Goal: Information Seeking & Learning: Learn about a topic

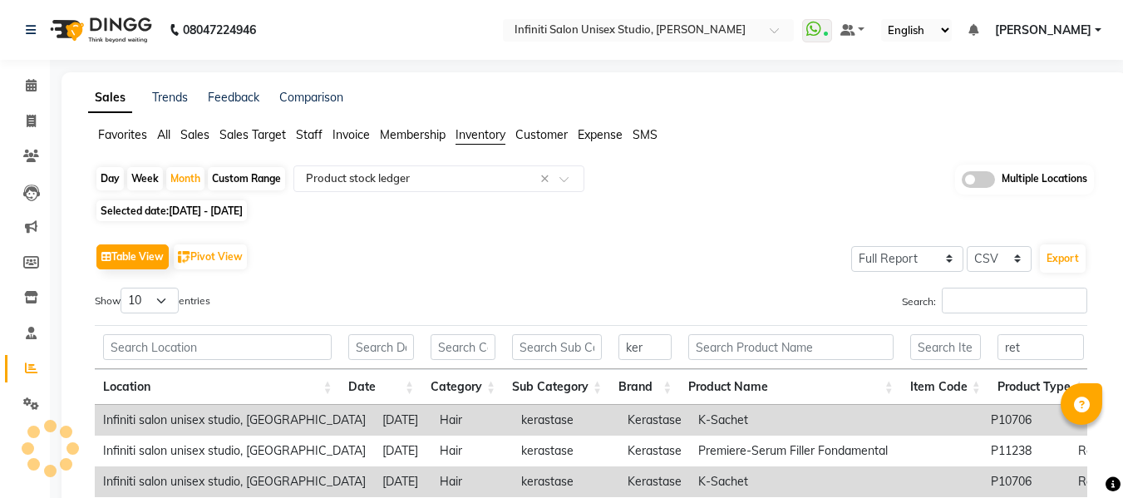
select select "full_report"
select select "csv"
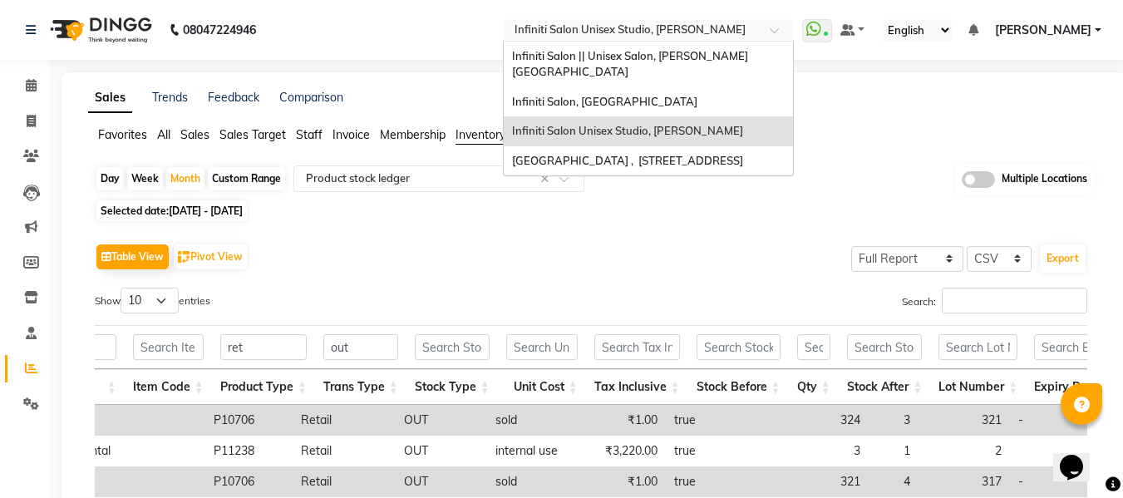
click at [728, 22] on div "× Infiniti Salon Unisex Studio, Devendra Nagar" at bounding box center [629, 30] width 231 height 17
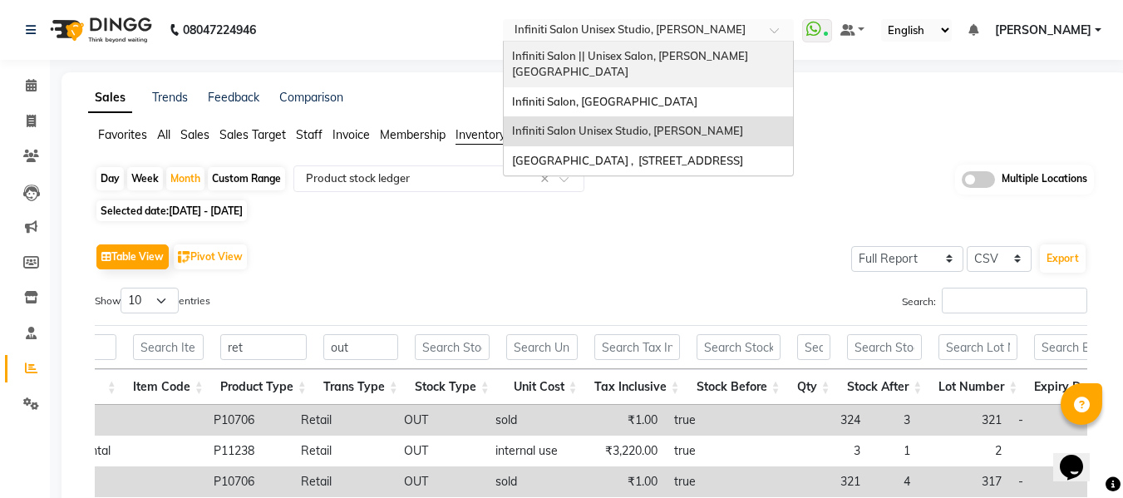
click at [687, 53] on span "Infiniti Salon || Unisex Salon, Choubey Colony" at bounding box center [630, 64] width 236 height 30
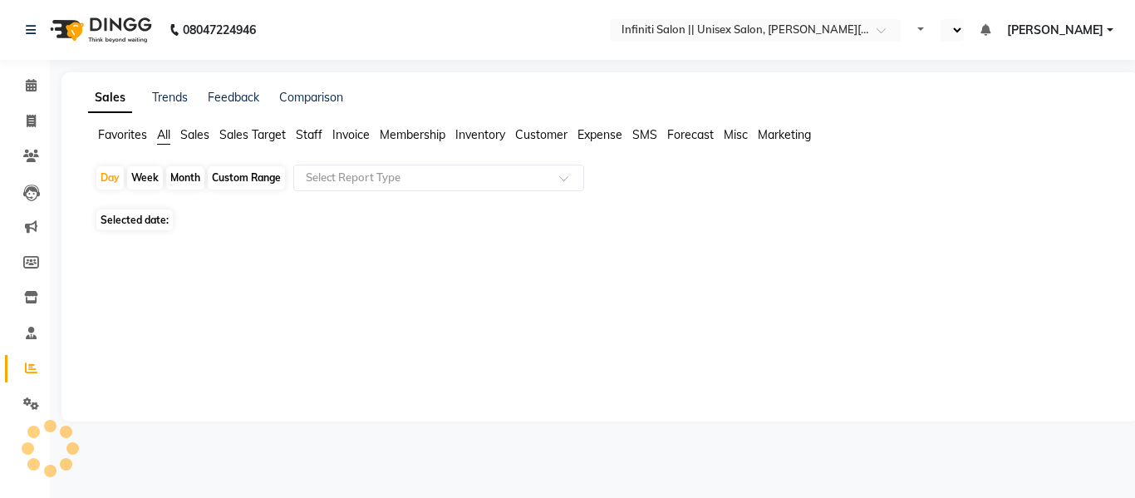
select select "en"
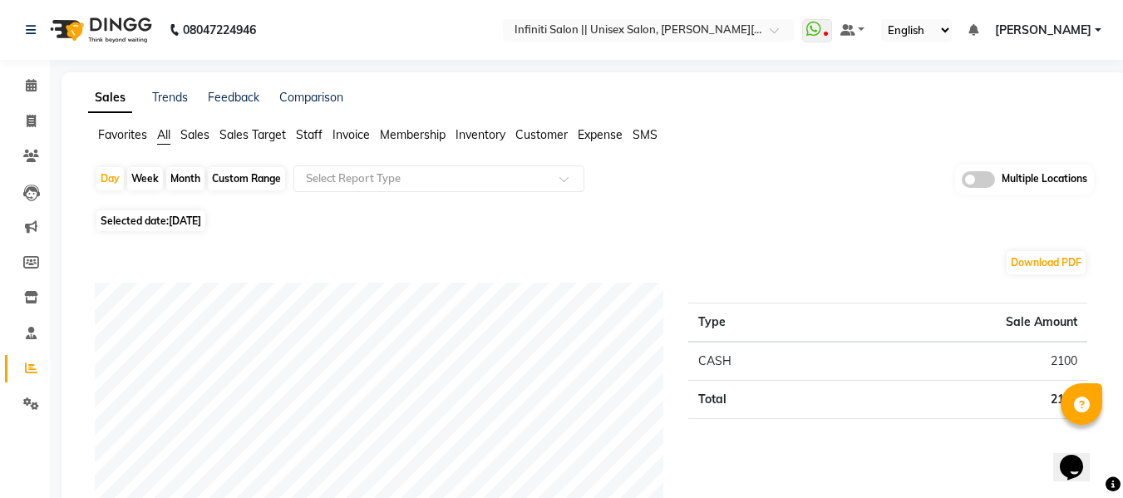
click at [475, 133] on span "Inventory" at bounding box center [480, 134] width 50 height 15
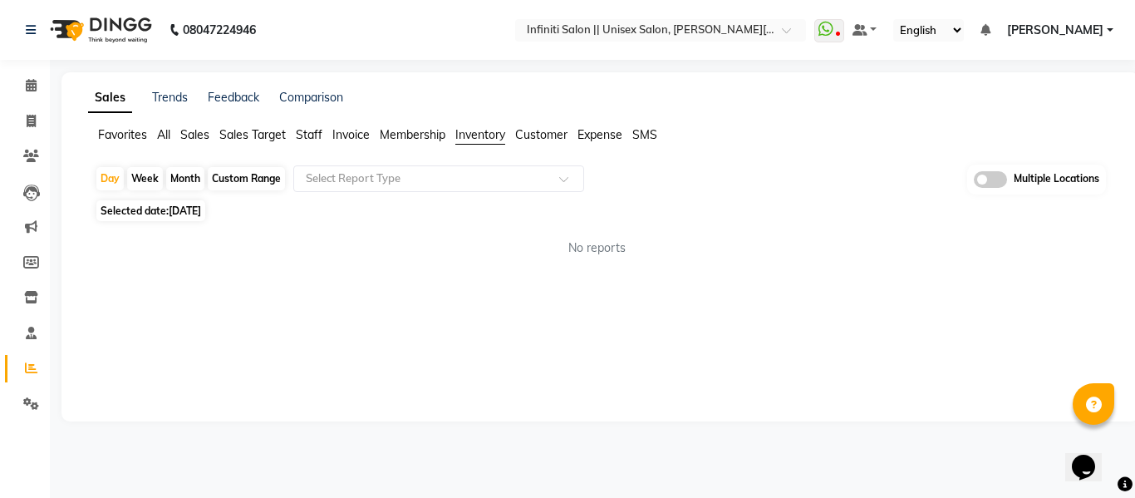
click at [187, 178] on div "Month" at bounding box center [185, 178] width 38 height 23
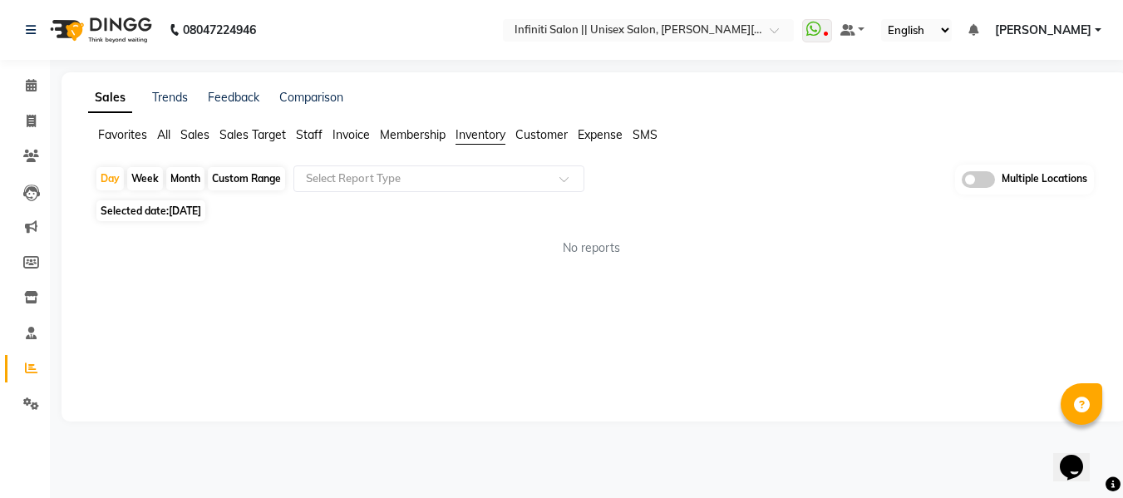
select select "9"
select select "2025"
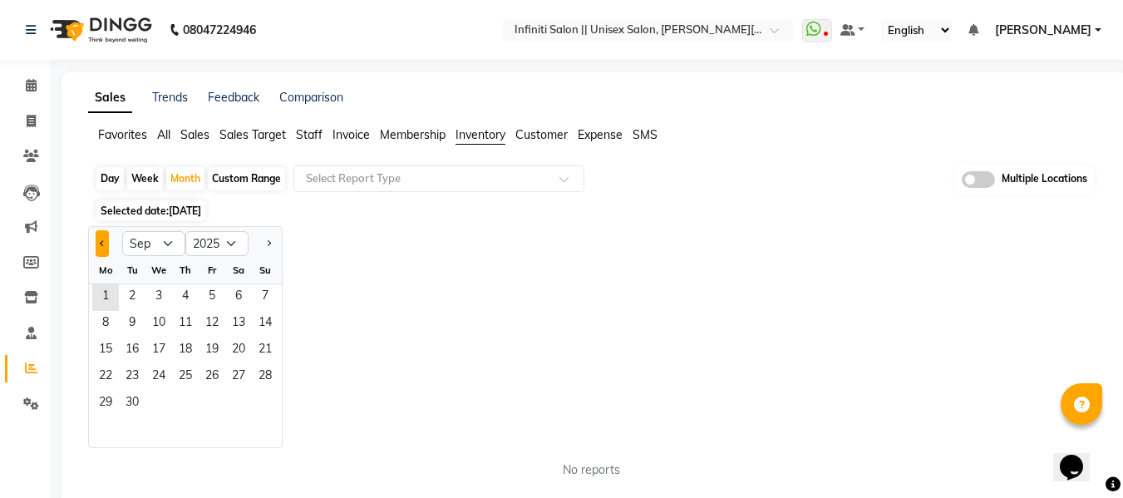
click at [98, 251] on button "Previous month" at bounding box center [102, 243] width 13 height 27
select select "8"
click at [203, 295] on span "1" at bounding box center [212, 297] width 27 height 27
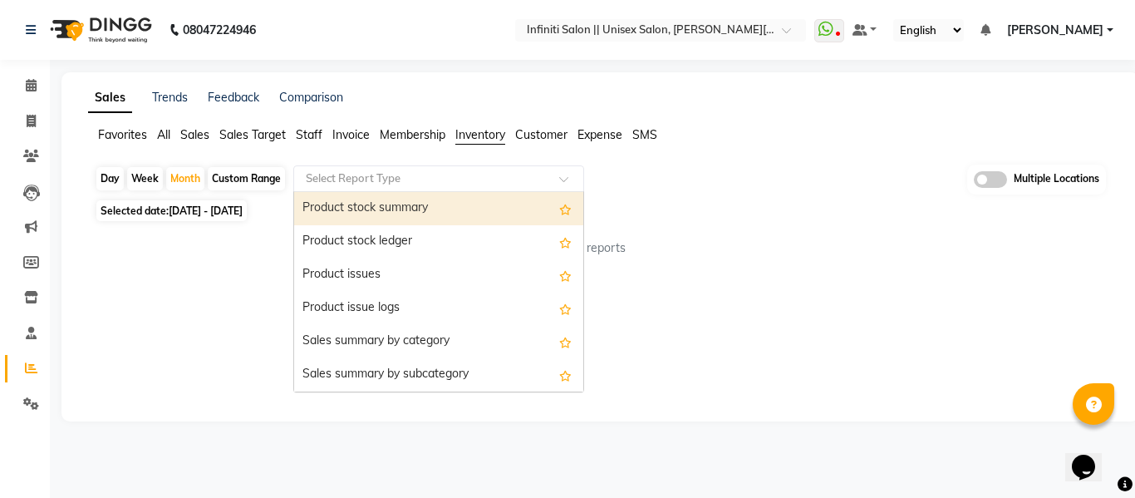
click at [320, 175] on input "text" at bounding box center [422, 178] width 239 height 17
click at [374, 219] on div "Product stock summary" at bounding box center [438, 208] width 289 height 33
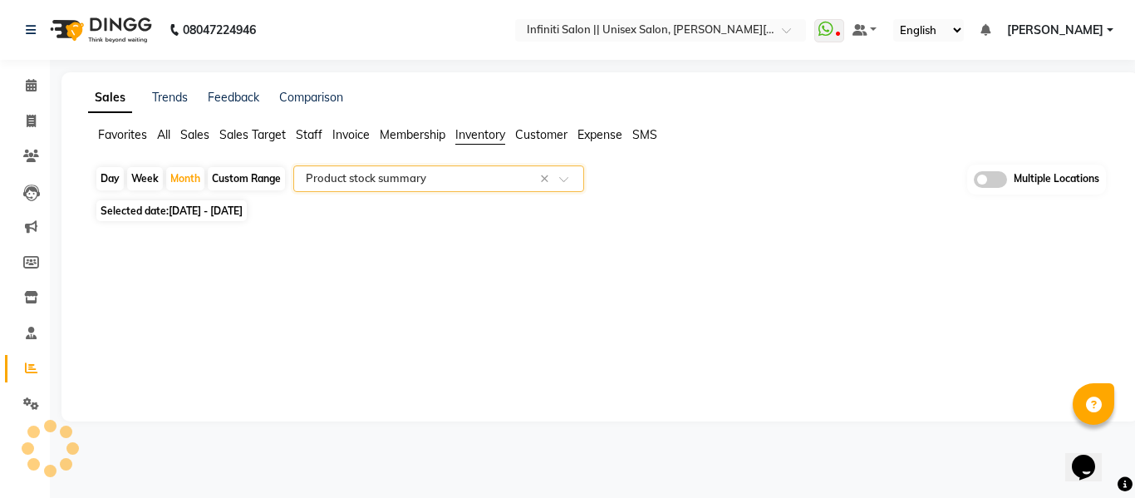
select select "full_report"
select select "csv"
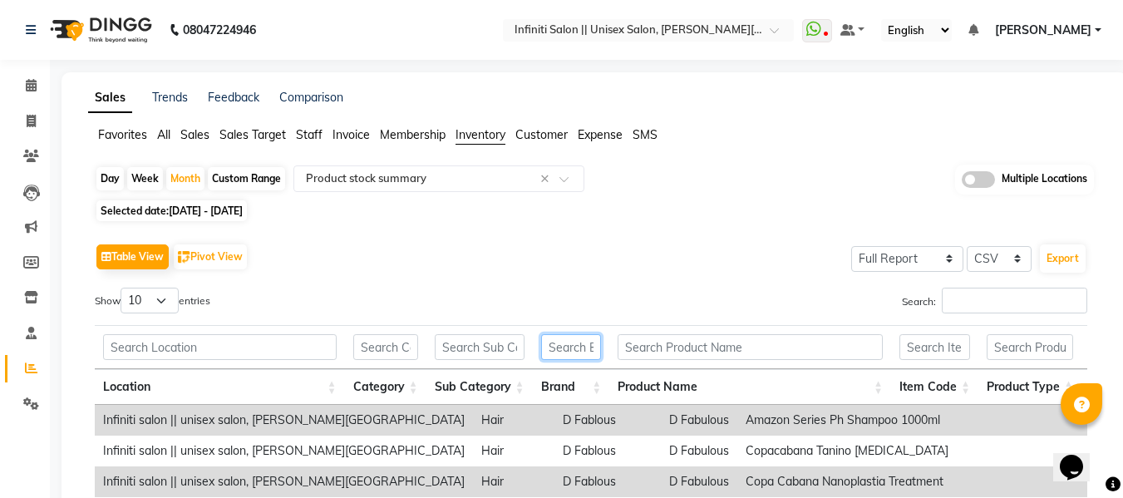
click at [582, 350] on input "text" at bounding box center [571, 347] width 61 height 26
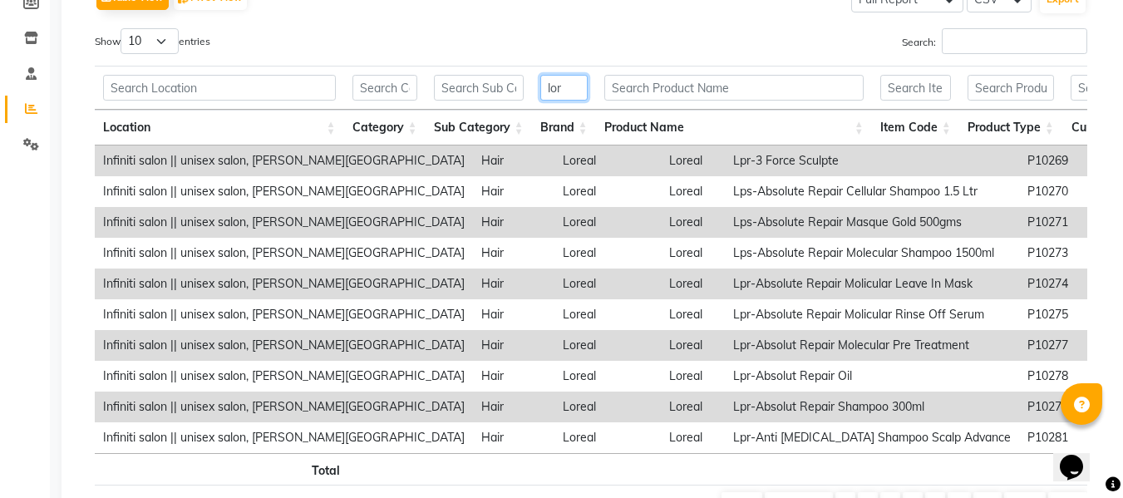
scroll to position [261, 0]
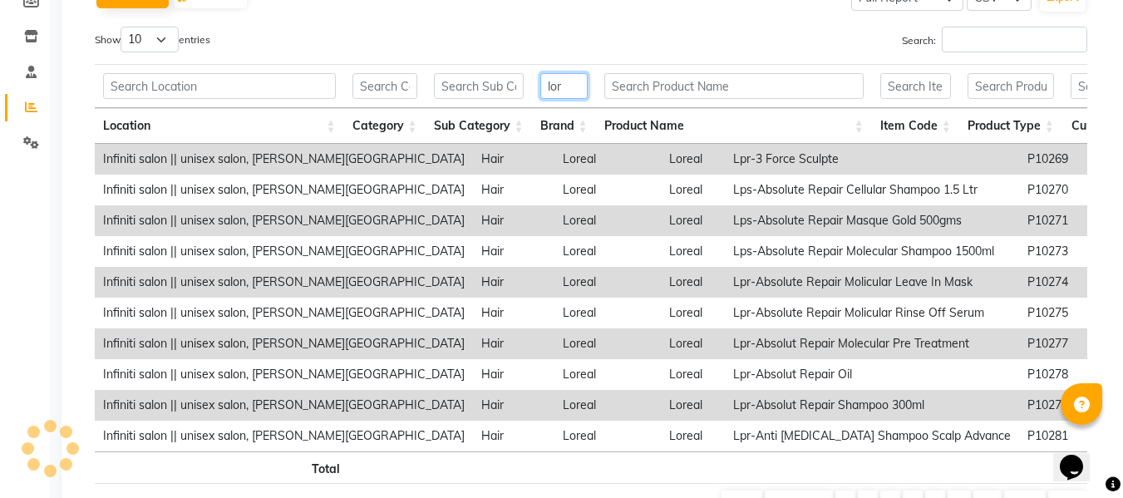
type input "lor"
click at [1004, 87] on input "text" at bounding box center [1010, 86] width 86 height 26
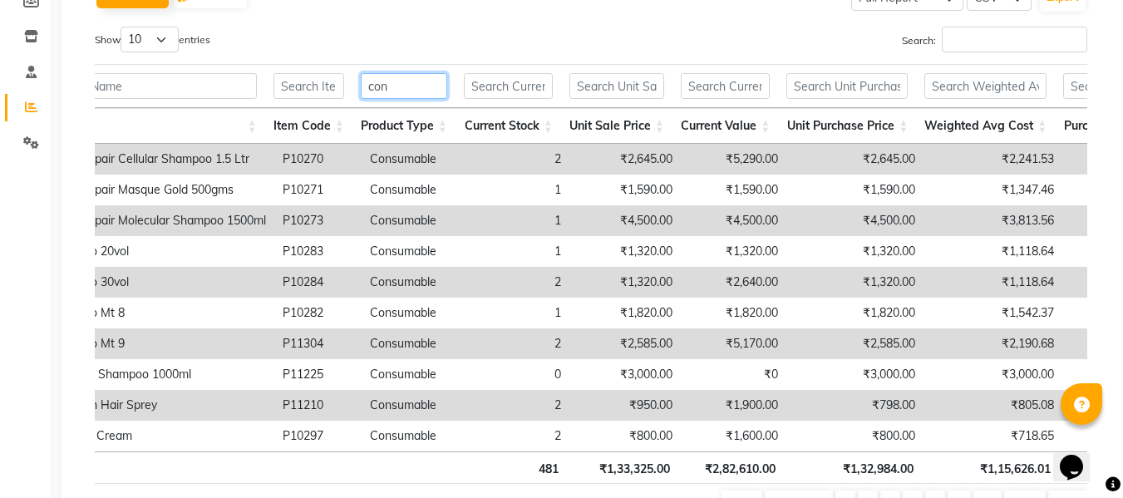
scroll to position [0, 728]
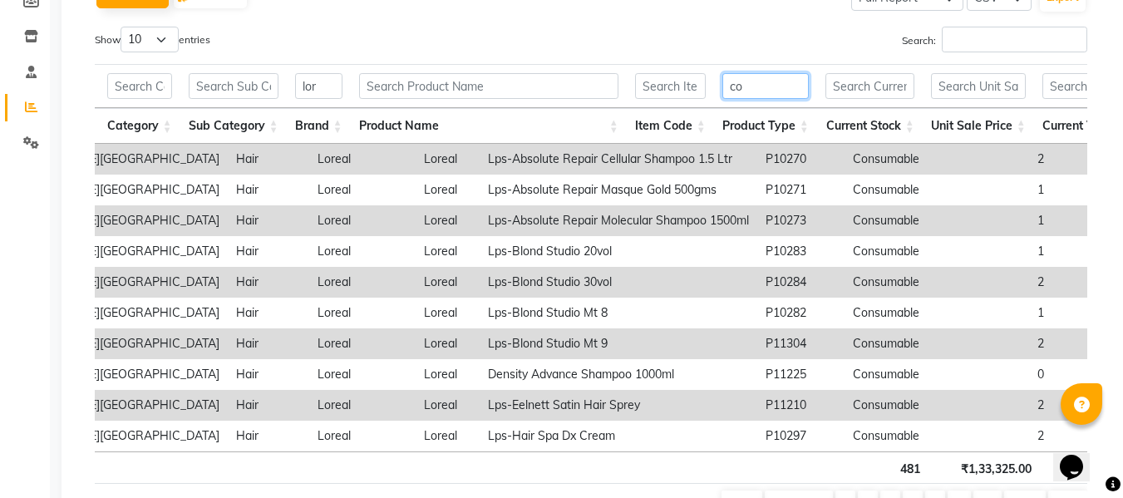
type input "c"
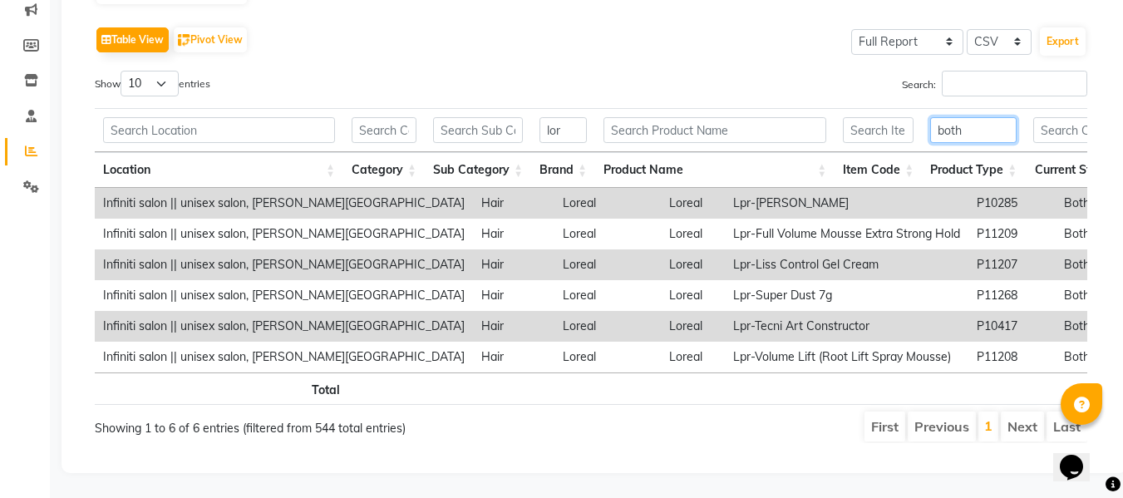
type input "both"
click at [487, 28] on div "Table View Pivot View Select Full Report Filtered Report Select CSV PDF Export" at bounding box center [591, 39] width 992 height 35
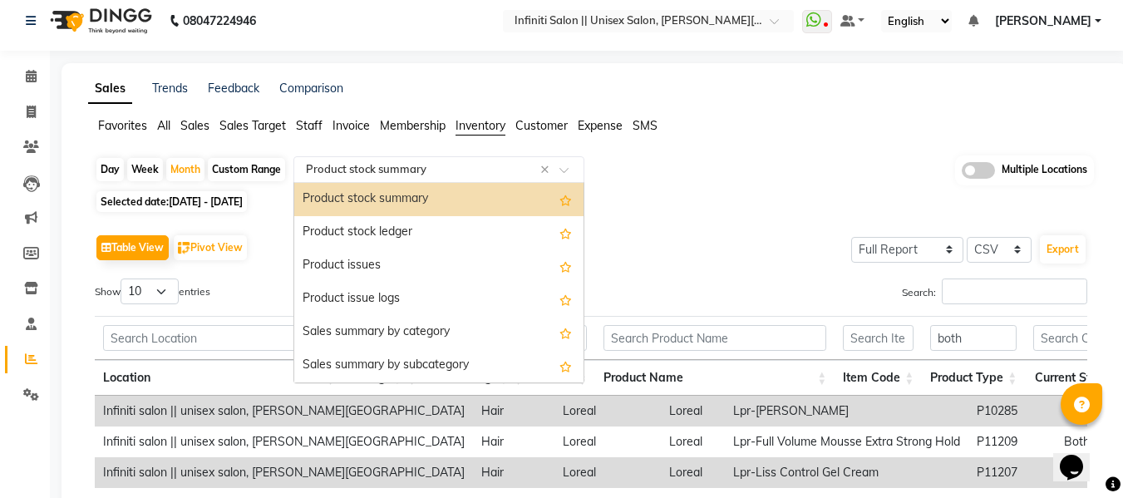
click at [383, 178] on div "Select Report Type × Product stock summary ×" at bounding box center [438, 169] width 291 height 27
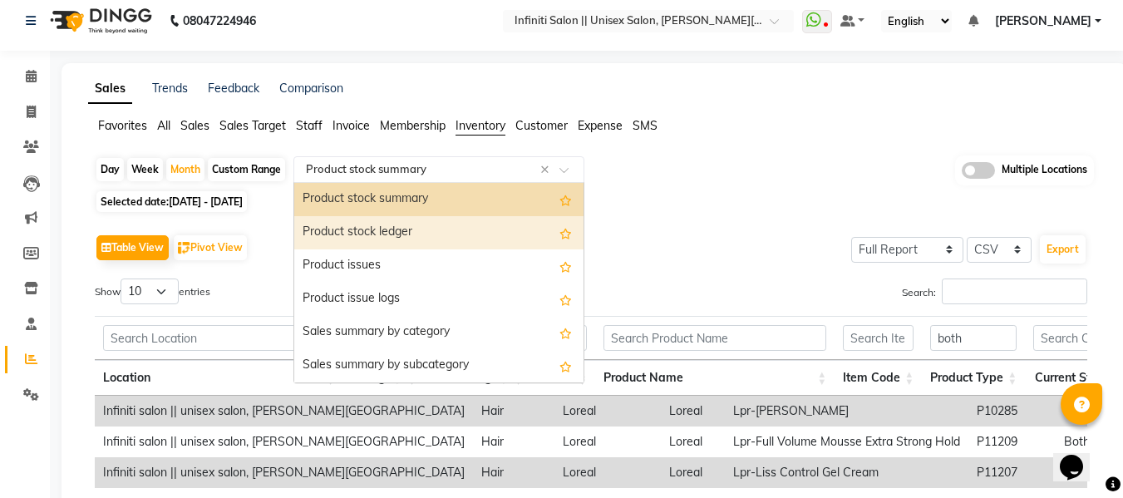
click at [386, 225] on div "Product stock ledger" at bounding box center [438, 232] width 289 height 33
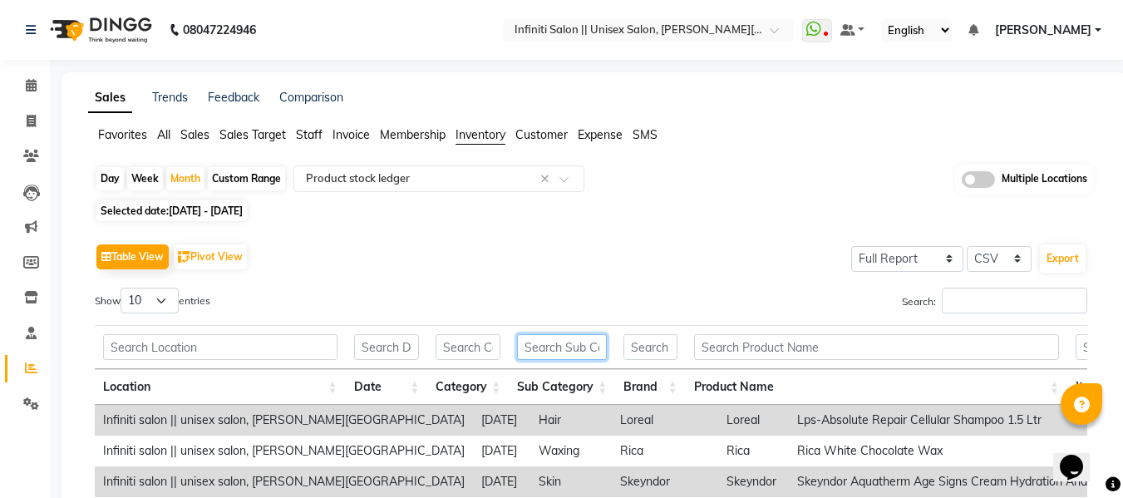
click at [539, 347] on input "text" at bounding box center [562, 347] width 90 height 26
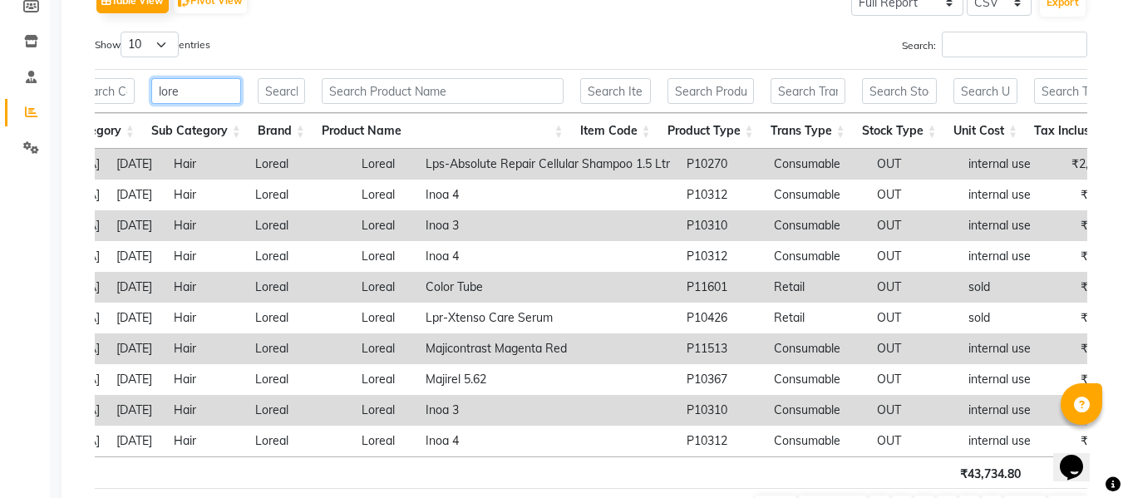
type input "lore"
click at [790, 93] on input "text" at bounding box center [807, 91] width 75 height 26
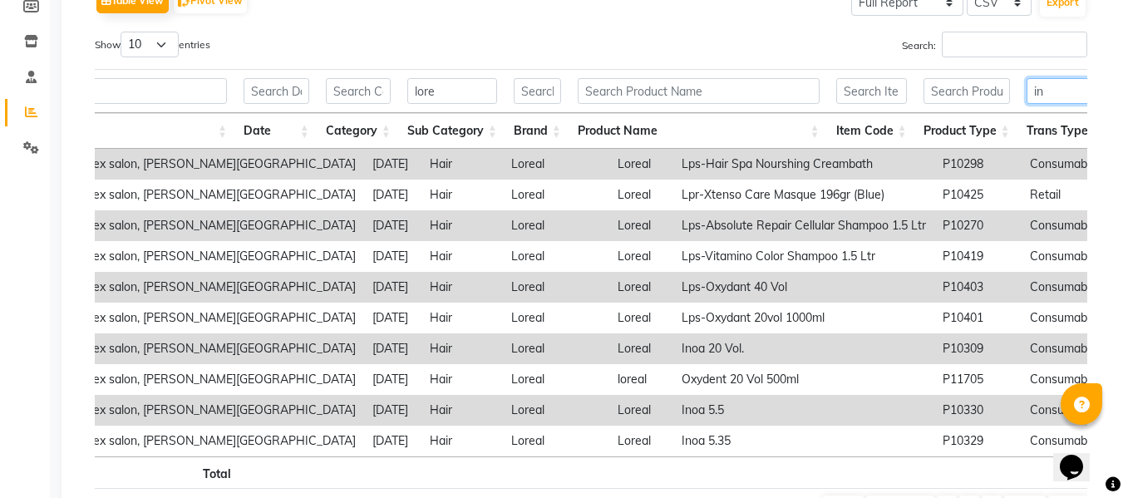
type input "in"
click at [969, 86] on input "text" at bounding box center [966, 91] width 86 height 26
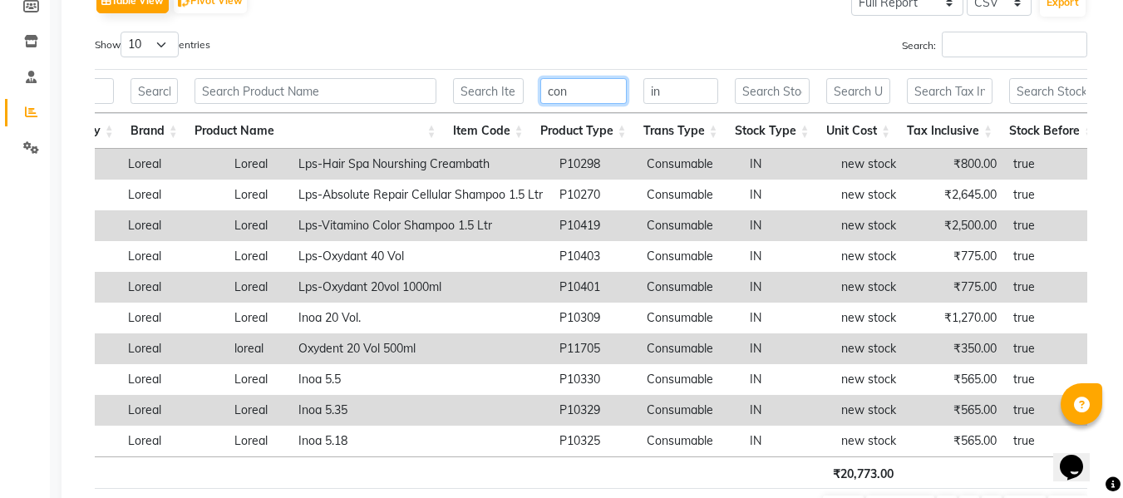
type input "con"
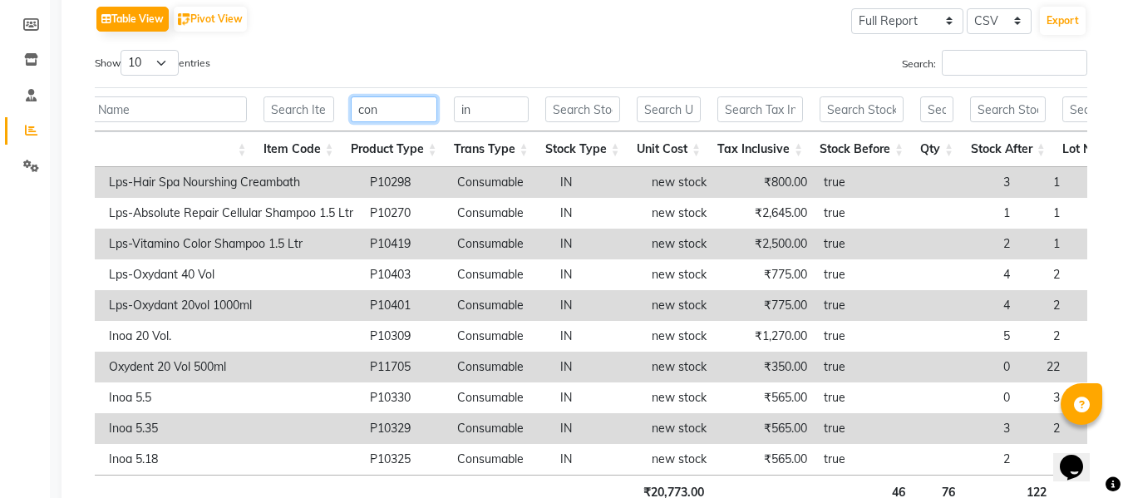
scroll to position [239, 0]
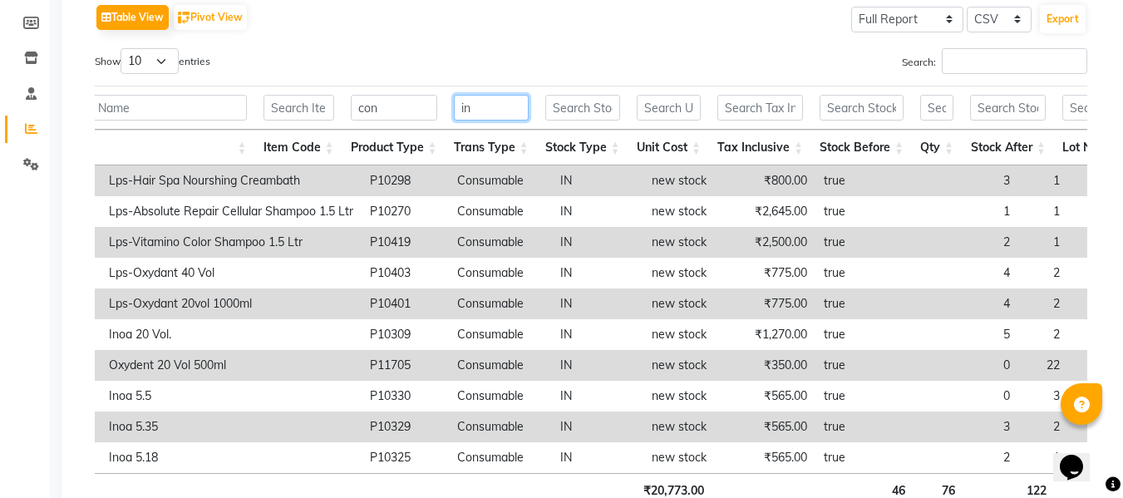
click at [507, 101] on input "in" at bounding box center [491, 108] width 75 height 26
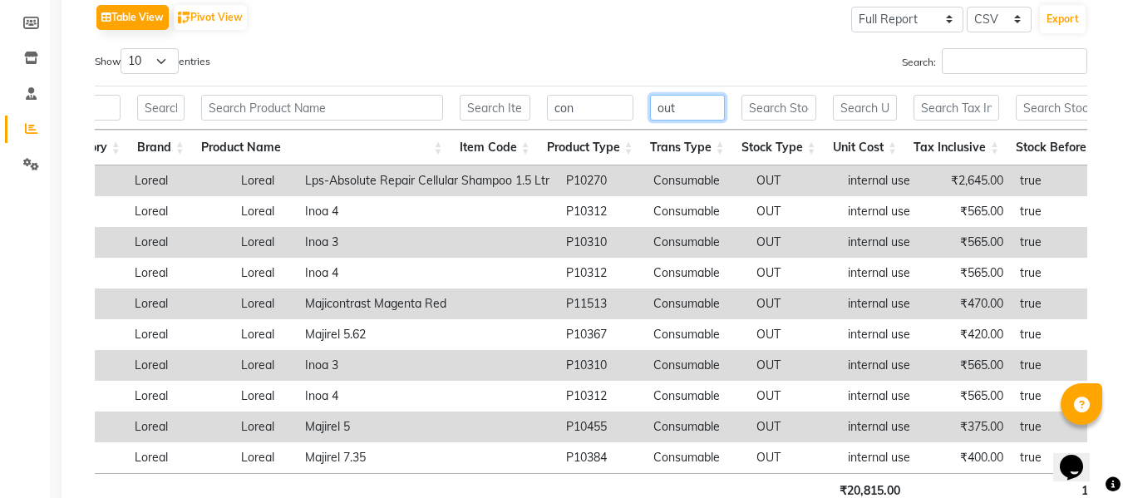
type input "out"
click at [584, 112] on input "con" at bounding box center [590, 108] width 86 height 26
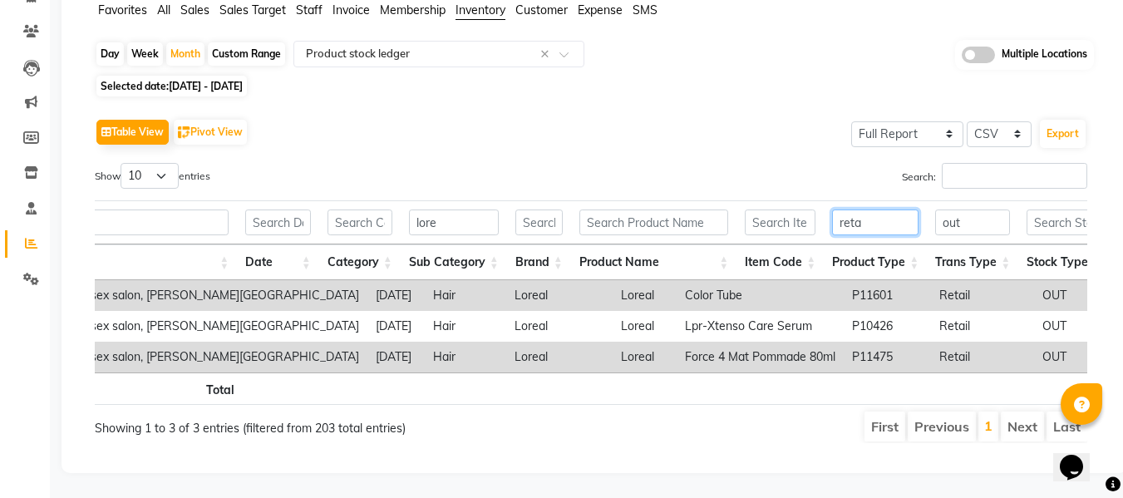
scroll to position [0, 0]
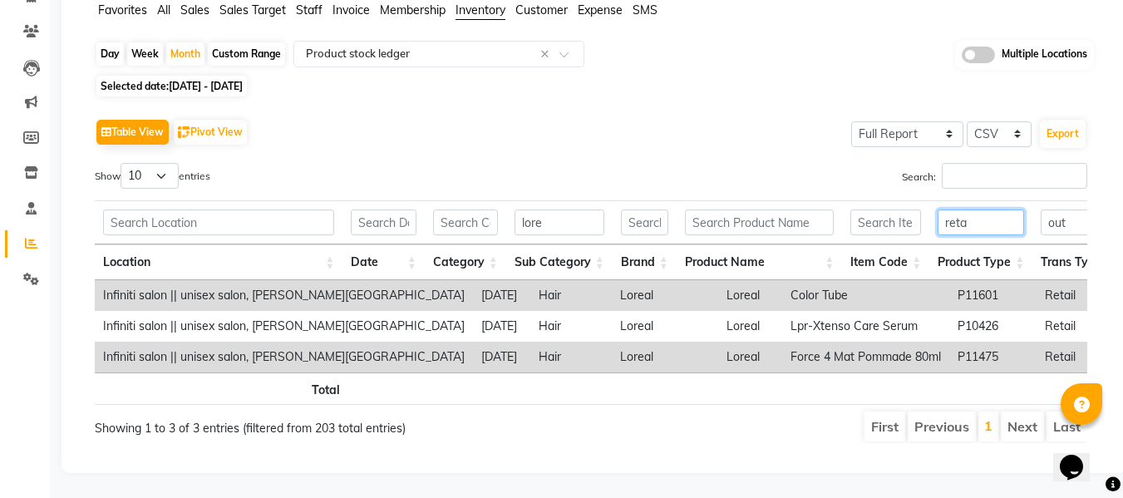
type input "reta"
click at [596, 209] on input "lore" at bounding box center [559, 222] width 90 height 26
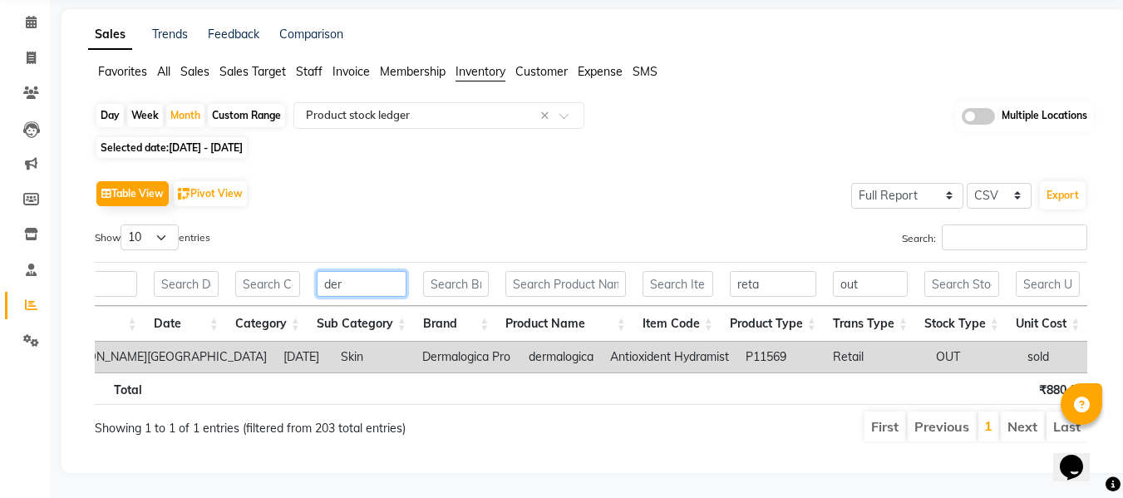
scroll to position [0, 222]
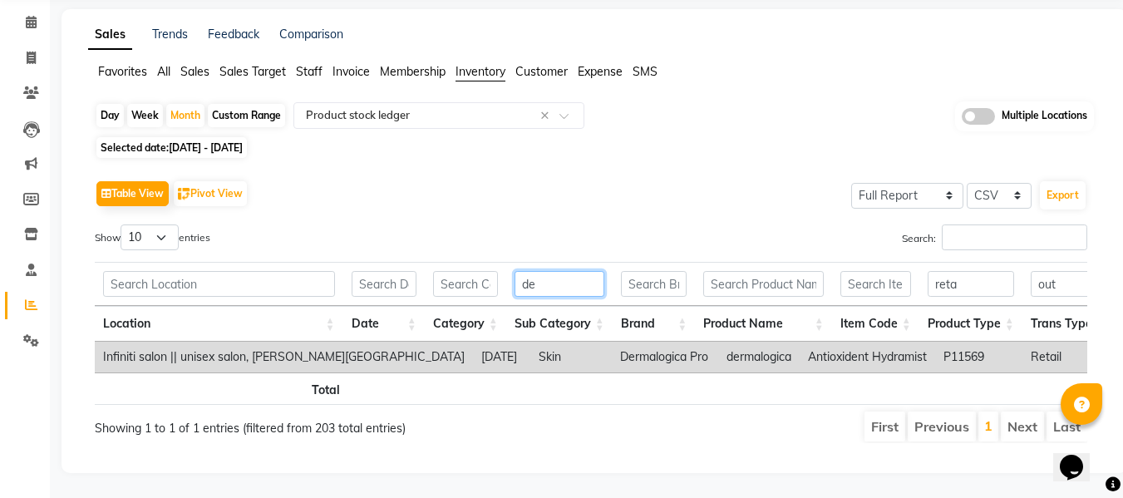
type input "d"
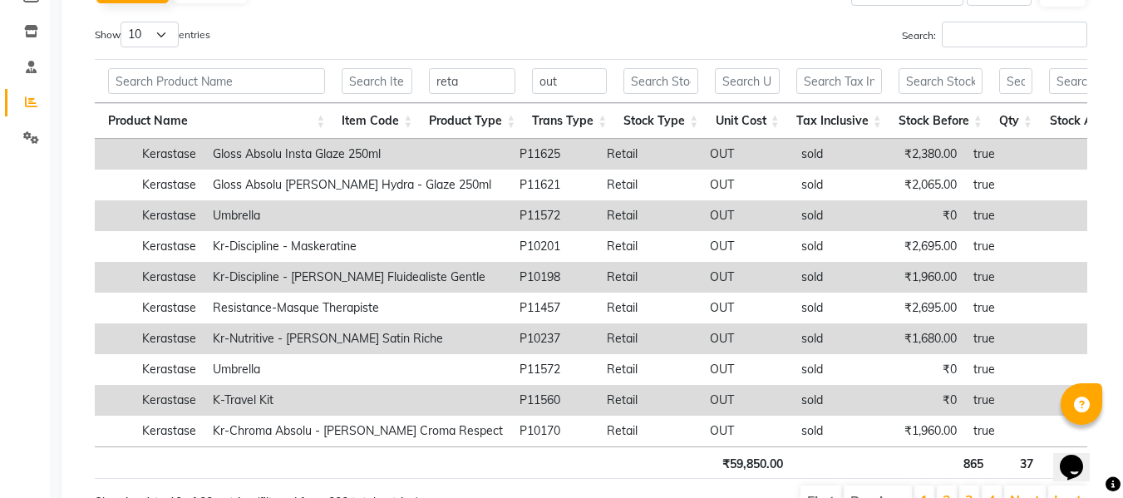
scroll to position [250, 0]
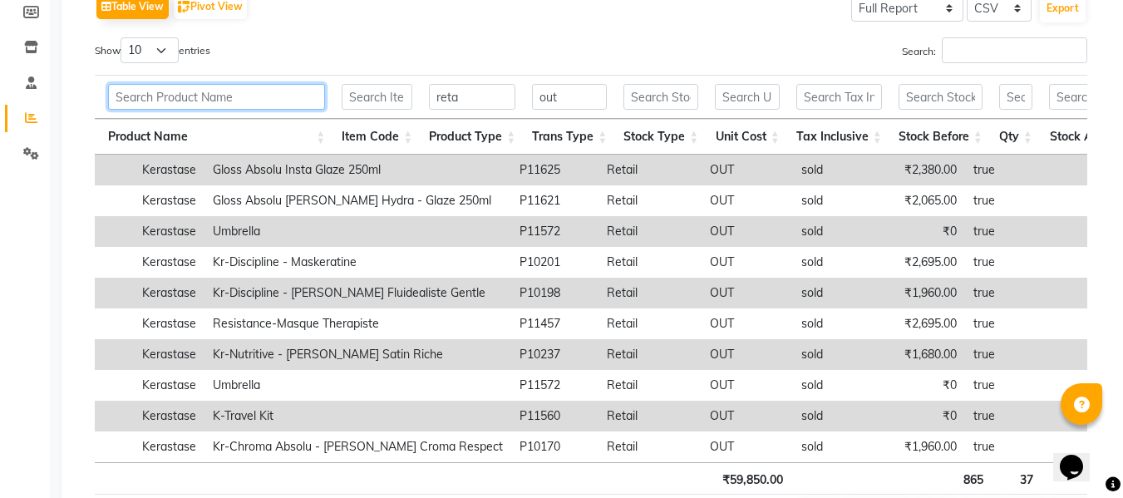
click at [254, 94] on input "text" at bounding box center [217, 97] width 218 height 26
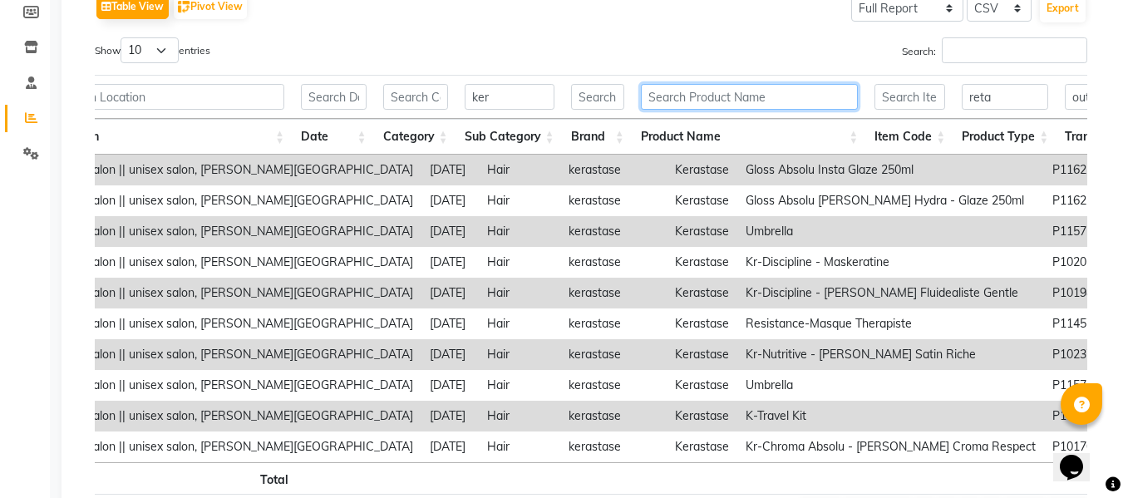
scroll to position [0, 0]
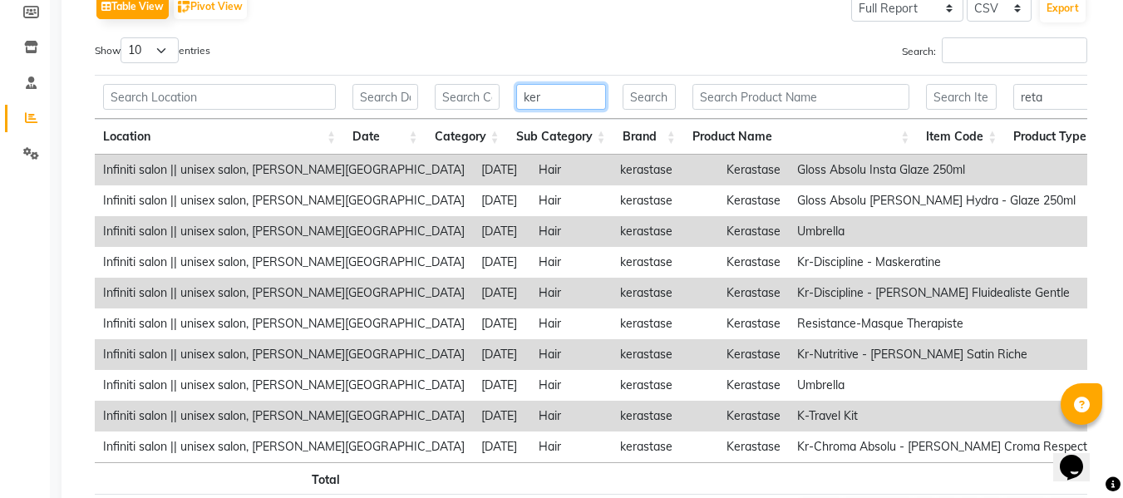
click at [564, 91] on input "ker" at bounding box center [561, 97] width 90 height 26
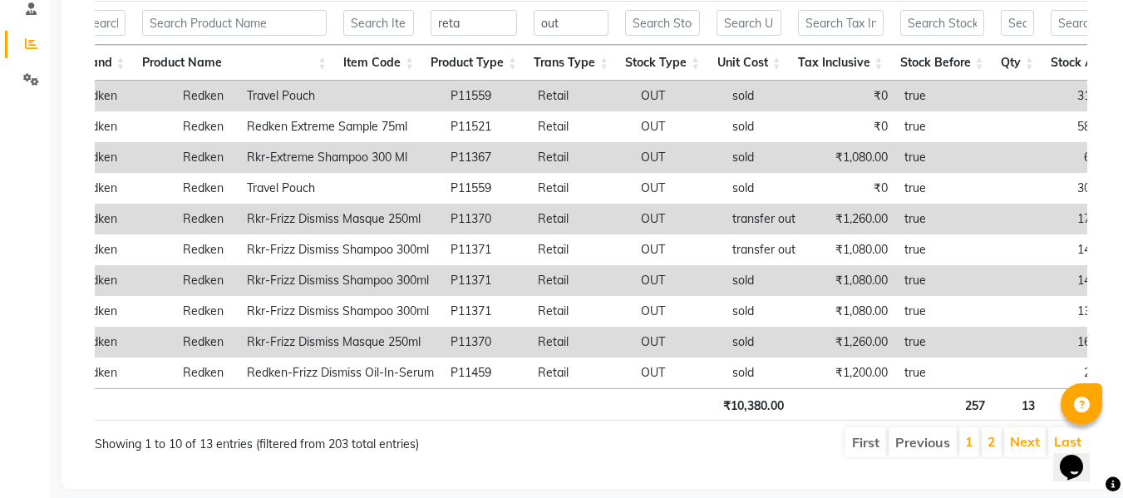
scroll to position [352, 0]
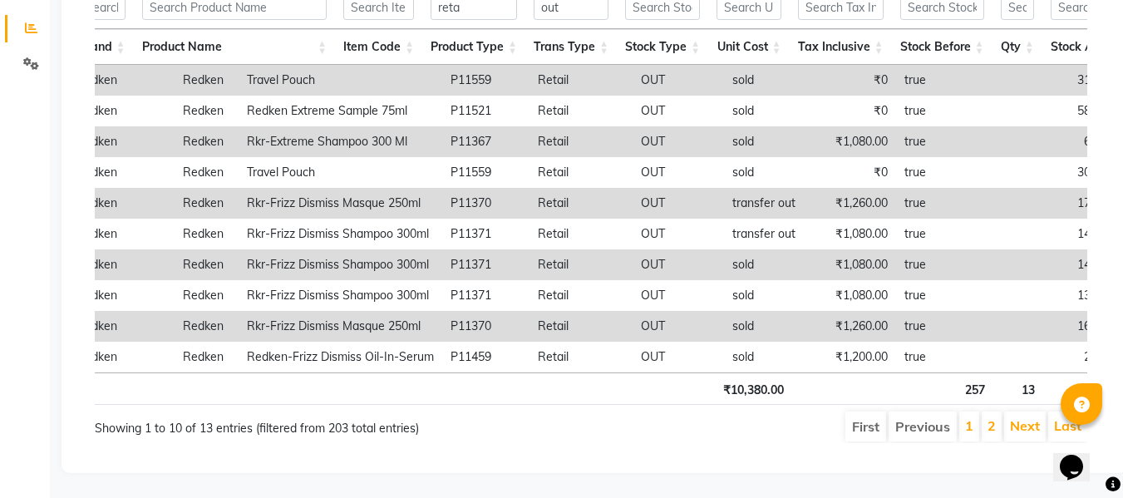
type input "red"
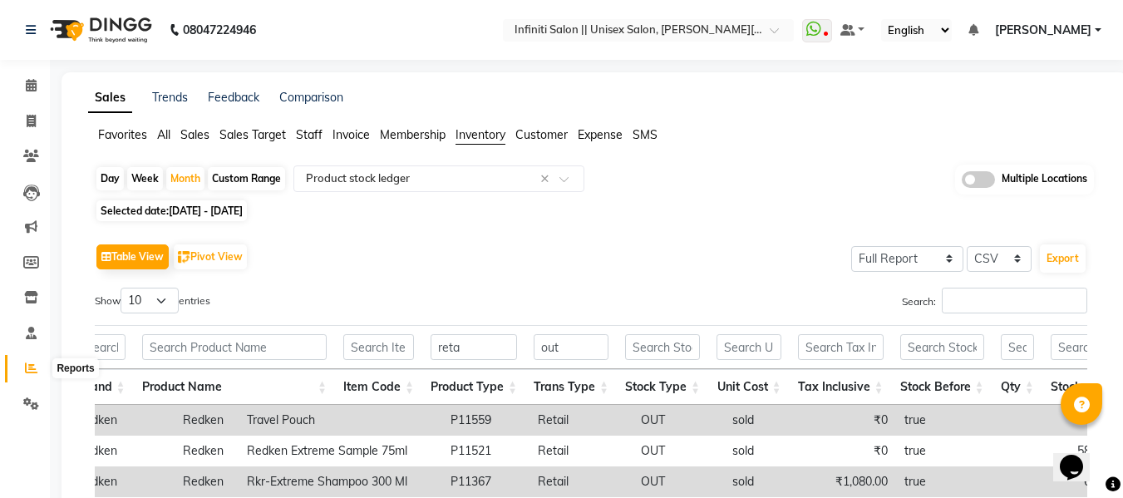
click at [29, 365] on icon at bounding box center [31, 368] width 12 height 12
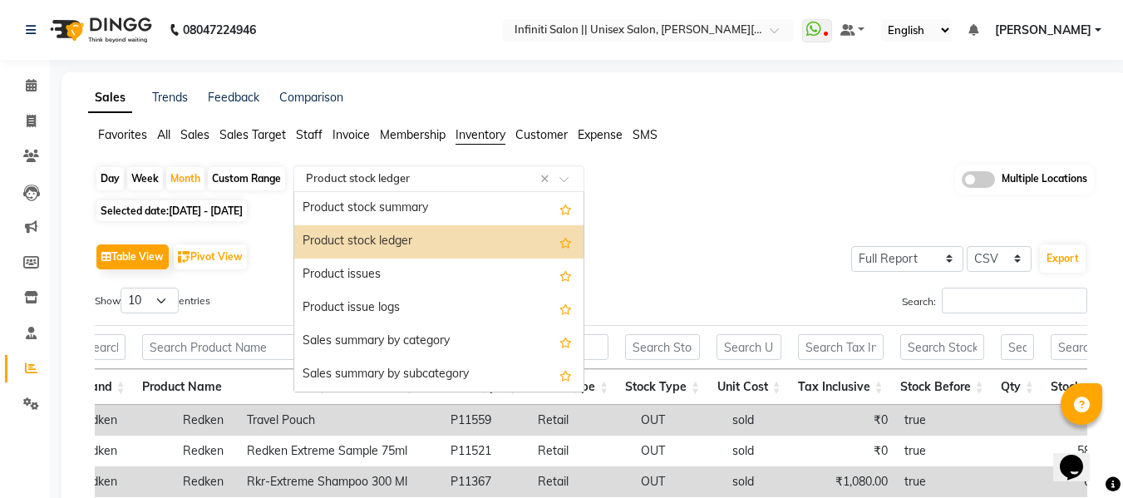
click at [362, 180] on input "text" at bounding box center [422, 178] width 239 height 17
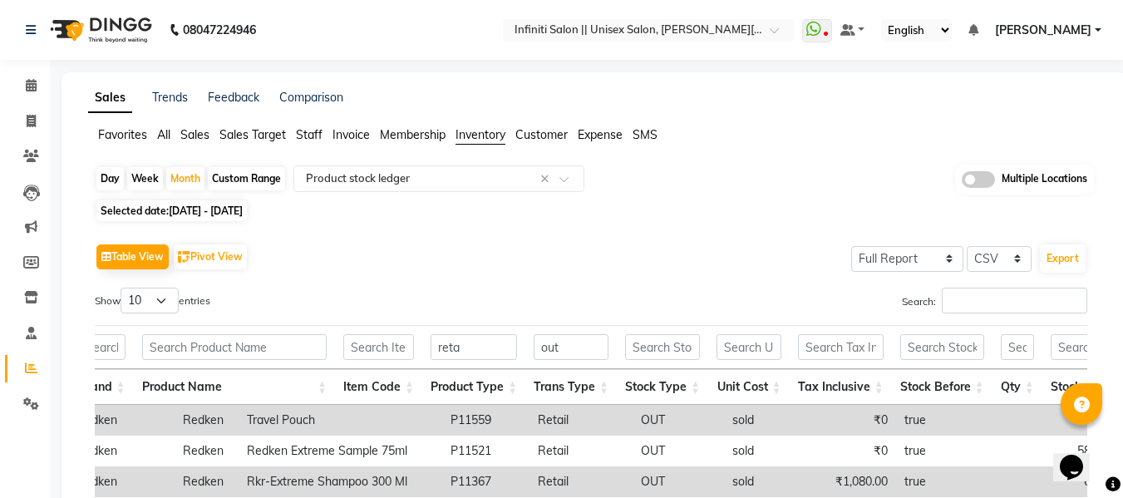
click at [161, 133] on span "All" at bounding box center [163, 134] width 13 height 15
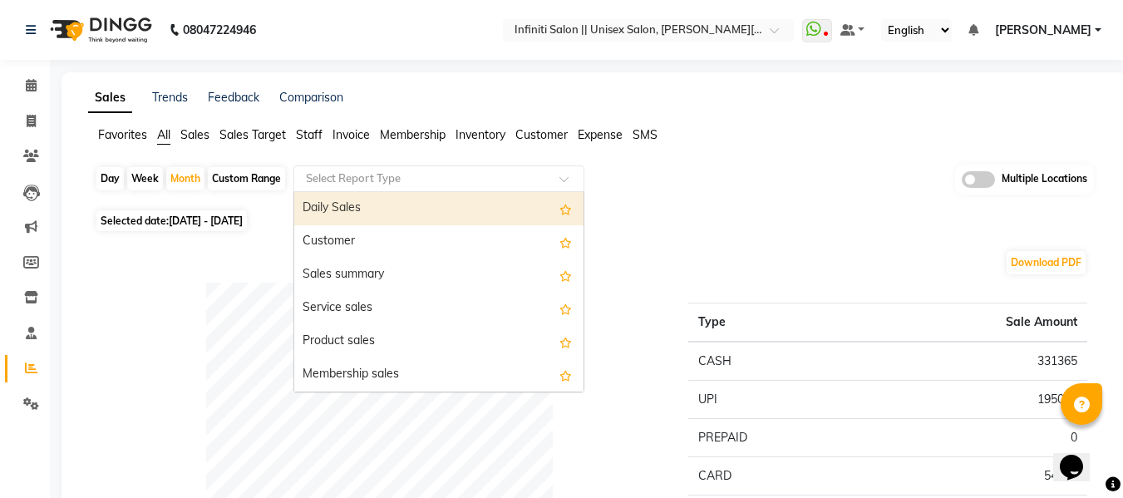
click at [413, 178] on input "text" at bounding box center [422, 178] width 239 height 17
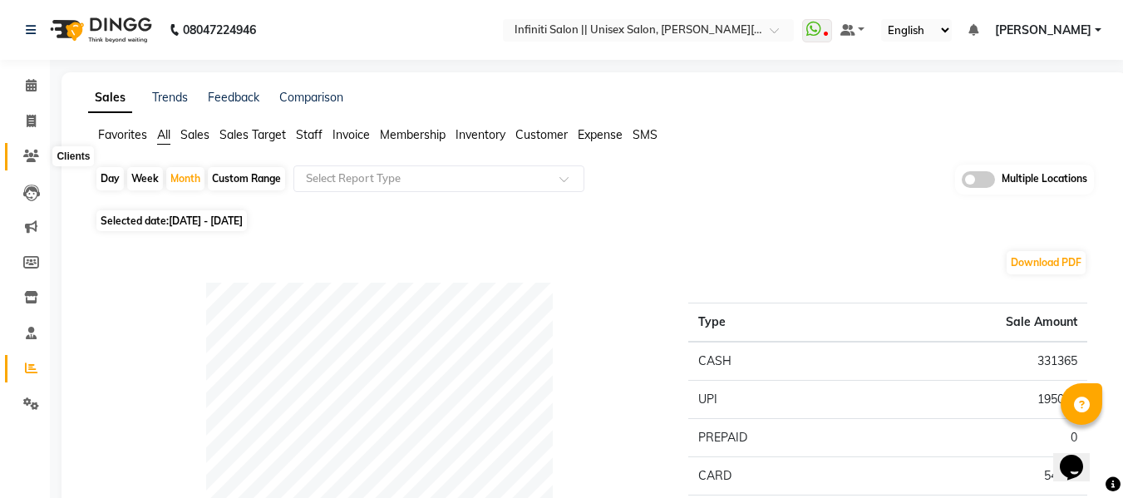
click at [27, 156] on icon at bounding box center [31, 156] width 16 height 12
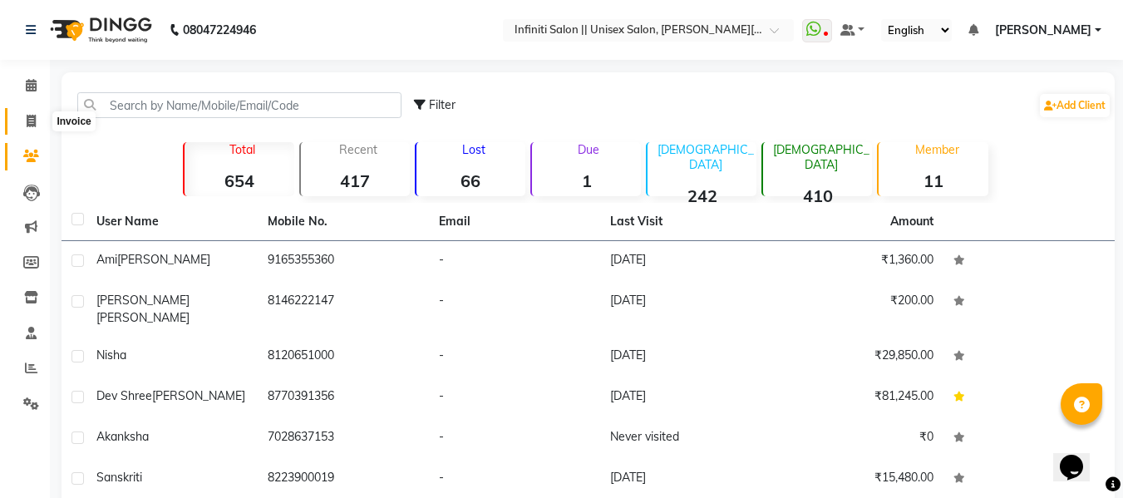
click at [32, 112] on span at bounding box center [31, 121] width 29 height 19
select select "service"
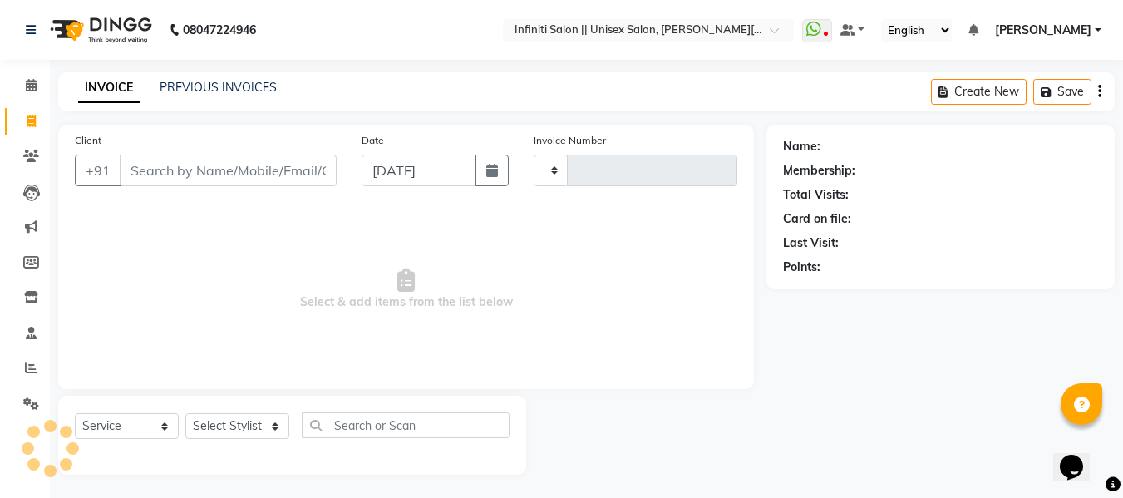
scroll to position [2, 0]
click at [34, 91] on span at bounding box center [31, 84] width 29 height 19
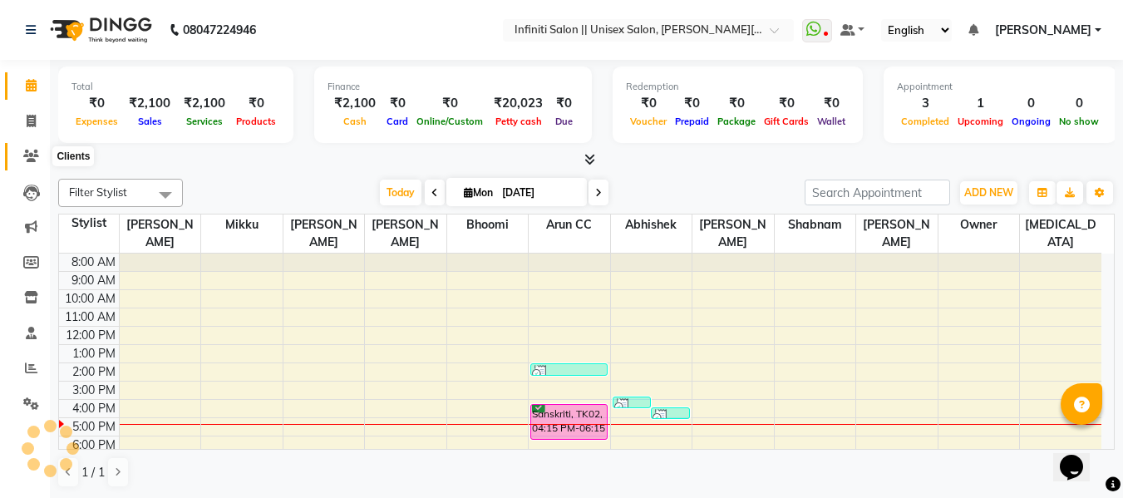
click at [28, 161] on icon at bounding box center [31, 156] width 16 height 12
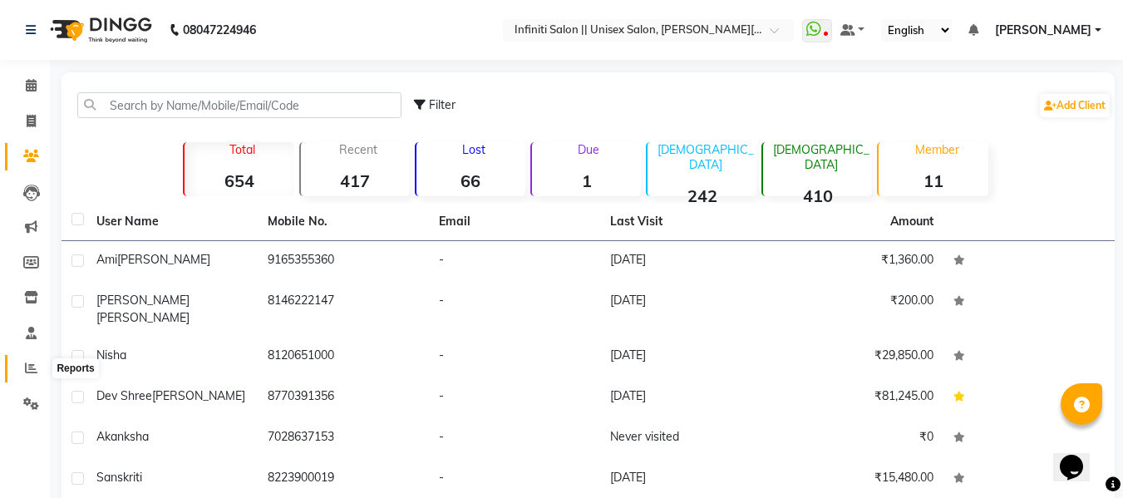
click at [29, 371] on icon at bounding box center [31, 368] width 12 height 12
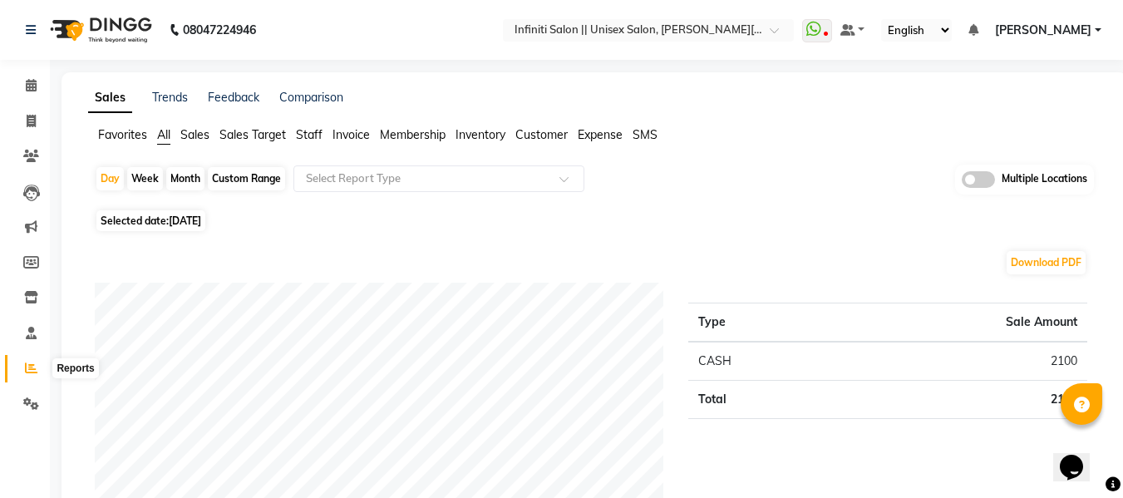
click at [27, 369] on icon at bounding box center [31, 368] width 12 height 12
click at [480, 141] on span "Inventory" at bounding box center [480, 134] width 50 height 15
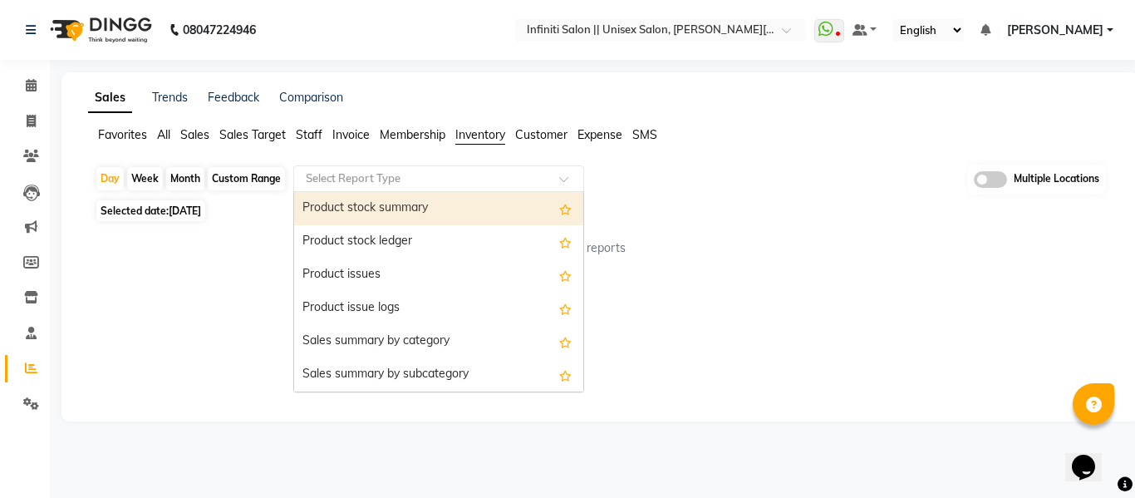
click at [449, 181] on input "text" at bounding box center [422, 178] width 239 height 17
click at [400, 214] on div "Product stock summary" at bounding box center [438, 208] width 289 height 33
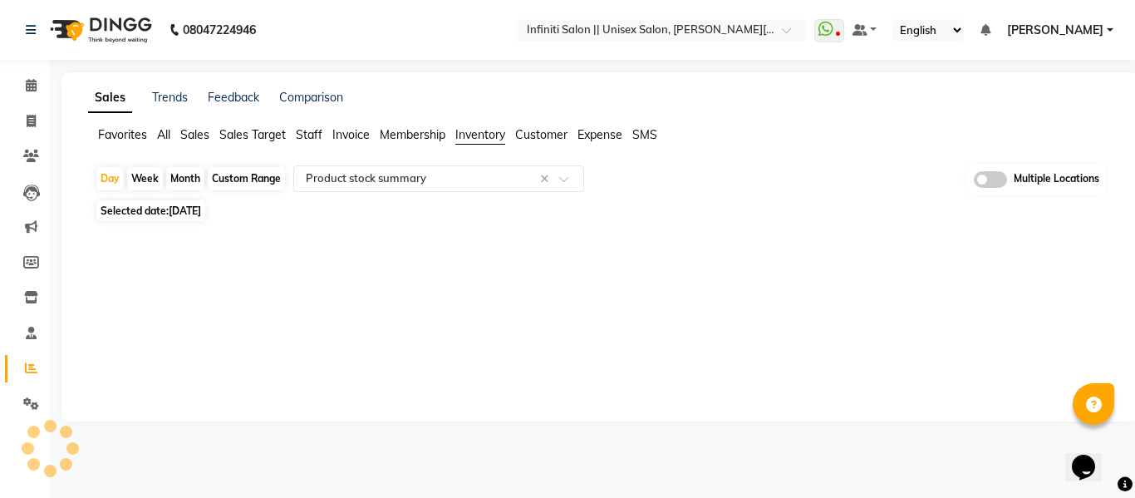
click at [400, 214] on div "Selected date: 01-09-2025" at bounding box center [604, 210] width 1018 height 17
select select "full_report"
select select "csv"
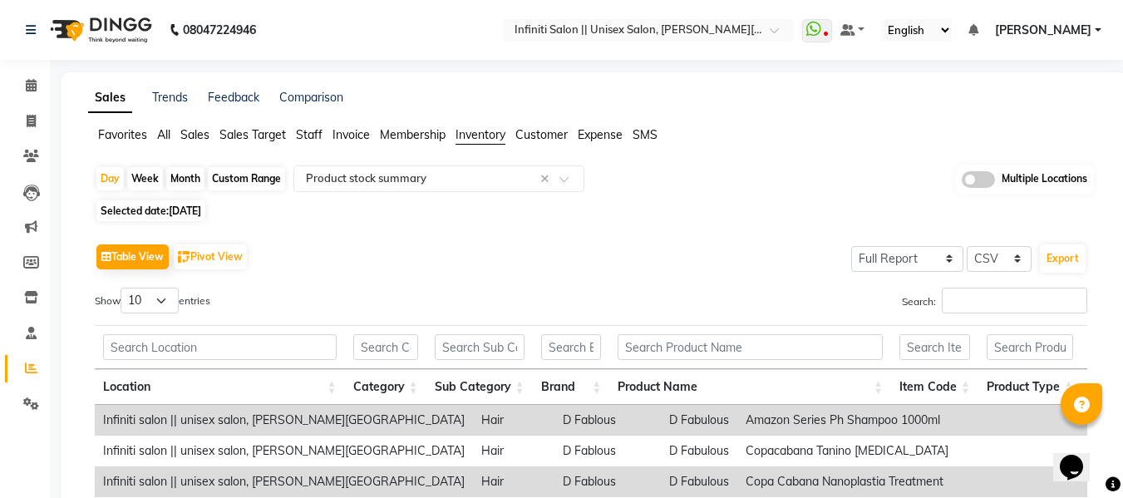
click at [186, 178] on div "Month" at bounding box center [185, 178] width 38 height 23
select select "9"
select select "2025"
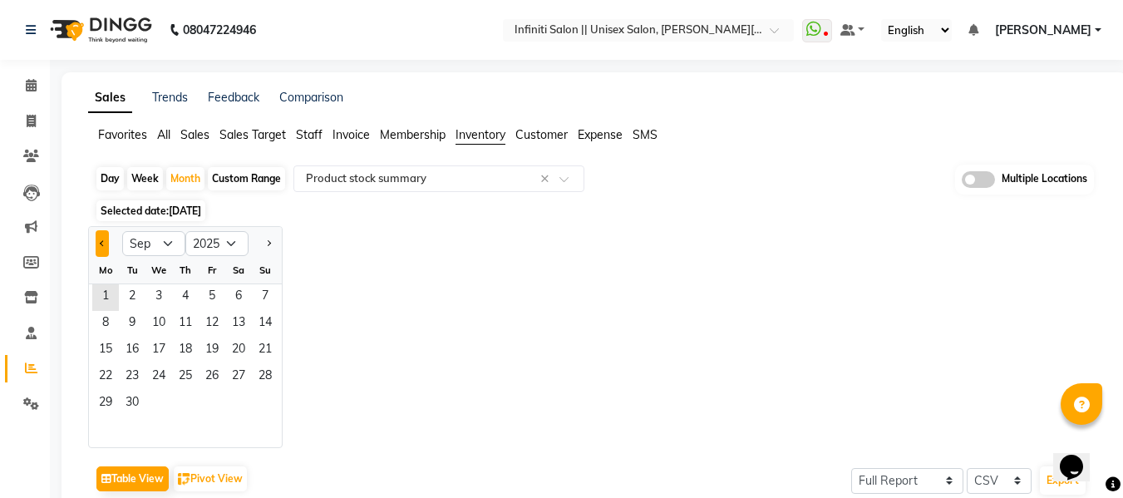
click at [106, 242] on button "Previous month" at bounding box center [102, 243] width 13 height 27
select select "8"
click at [210, 292] on span "1" at bounding box center [212, 297] width 27 height 27
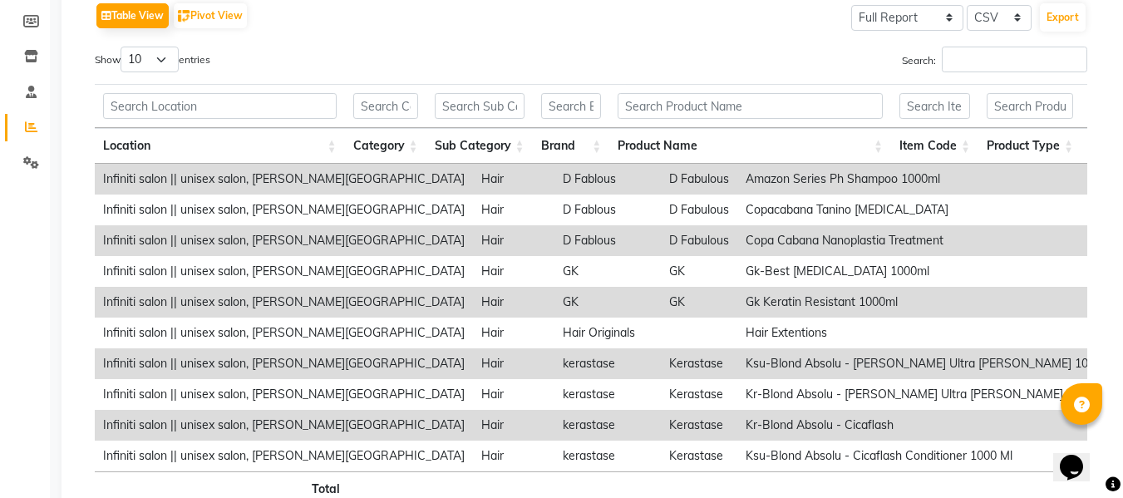
scroll to position [244, 0]
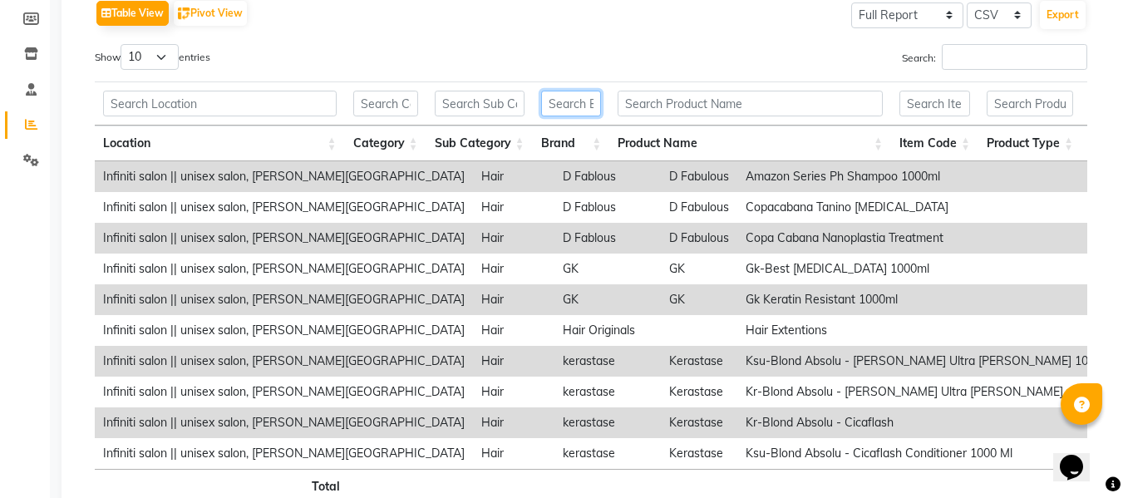
click at [559, 102] on input "text" at bounding box center [571, 104] width 61 height 26
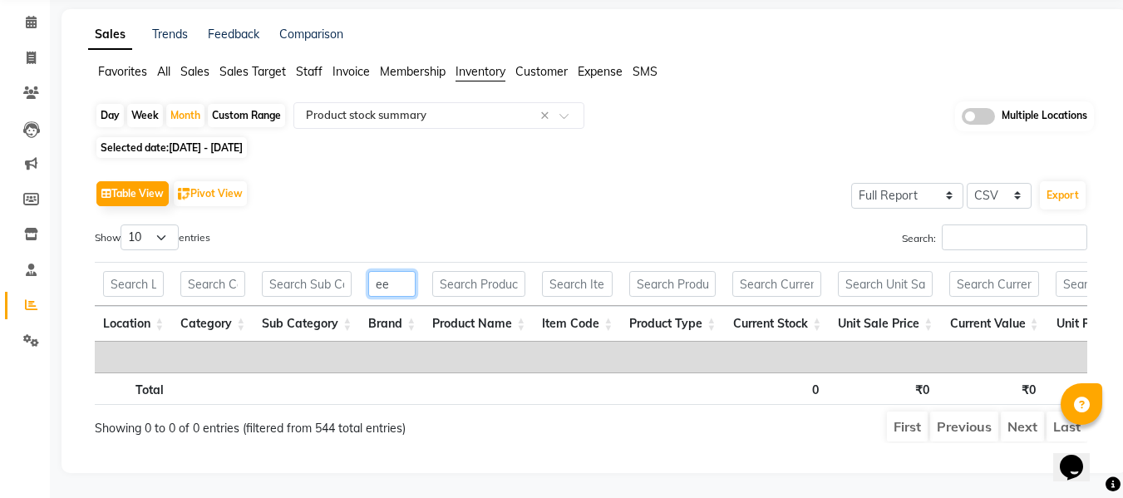
type input "e"
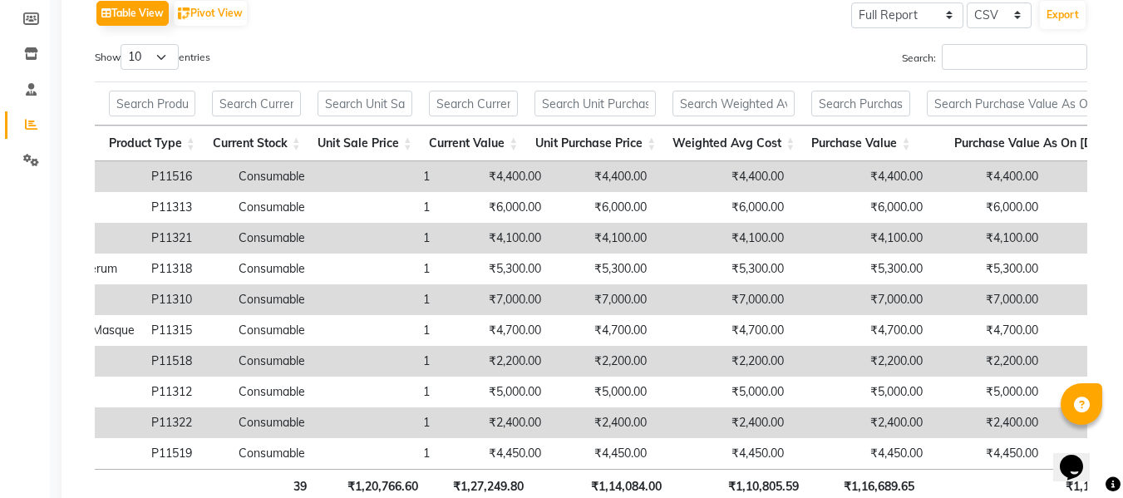
scroll to position [0, 927]
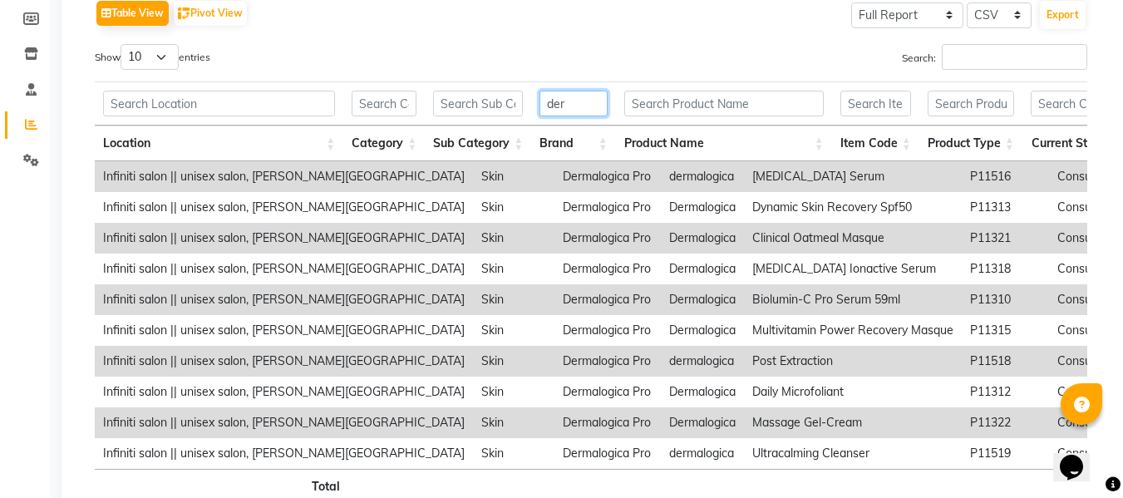
type input "der"
click at [977, 104] on input "text" at bounding box center [971, 104] width 86 height 26
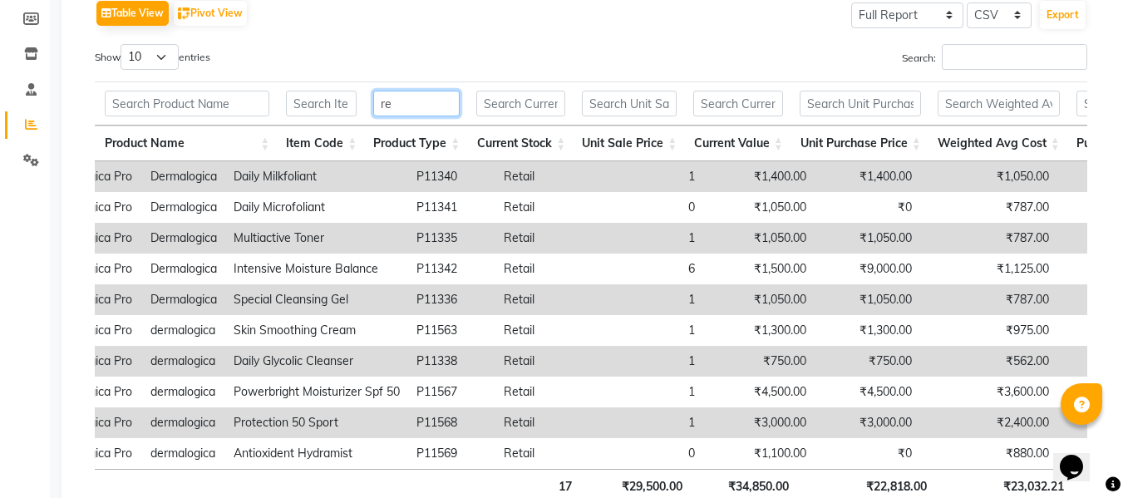
type input "r"
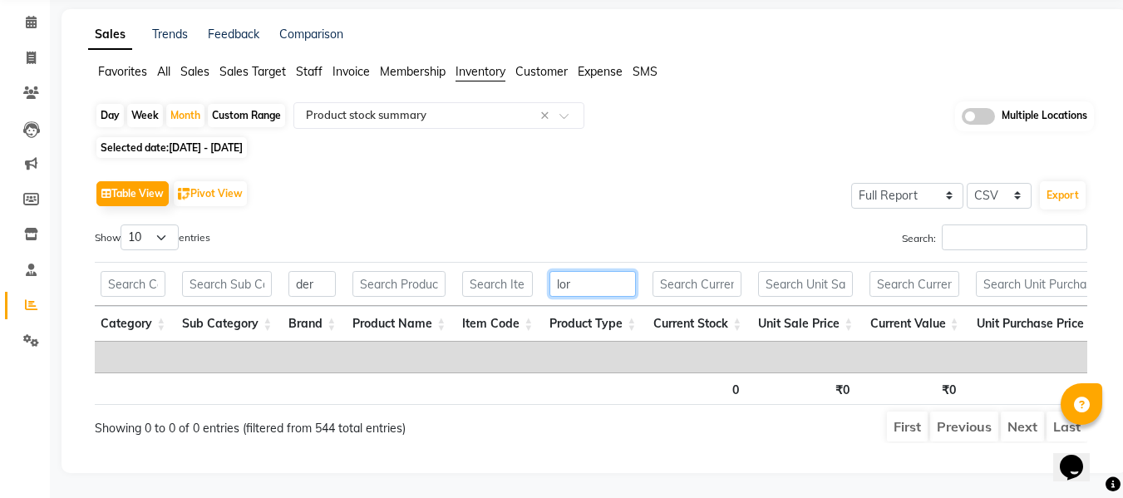
scroll to position [0, 0]
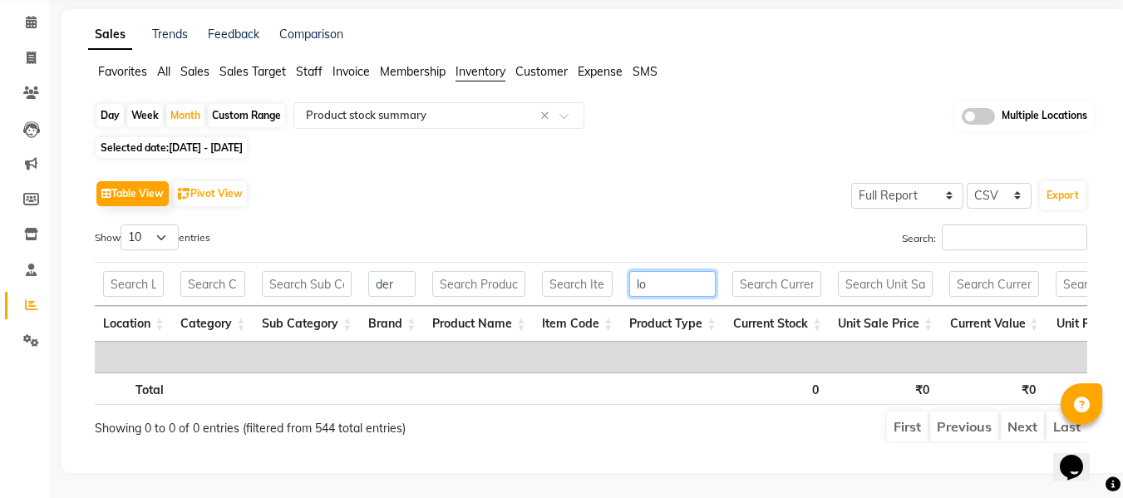
type input "l"
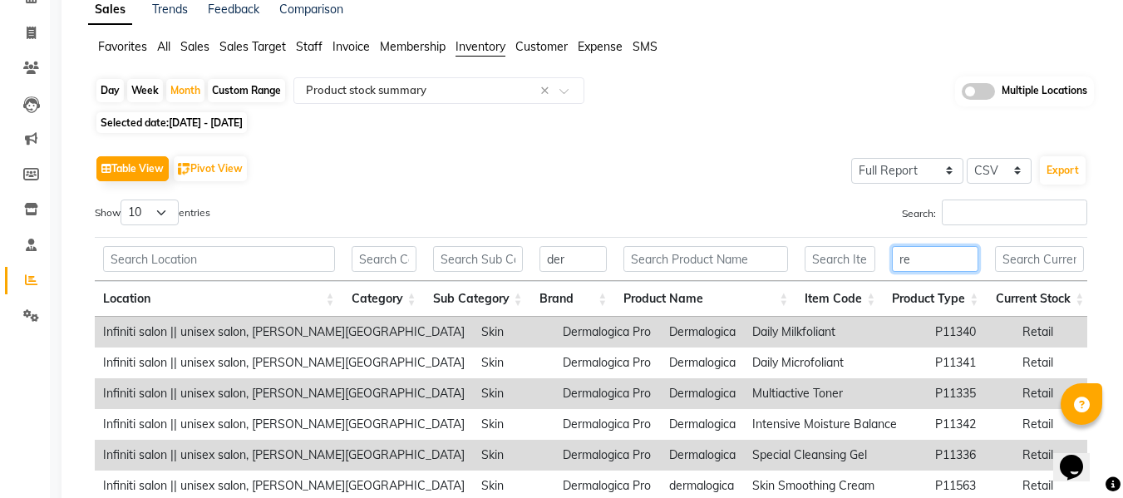
type input "re"
click at [567, 256] on input "der" at bounding box center [573, 259] width 68 height 26
type input "r"
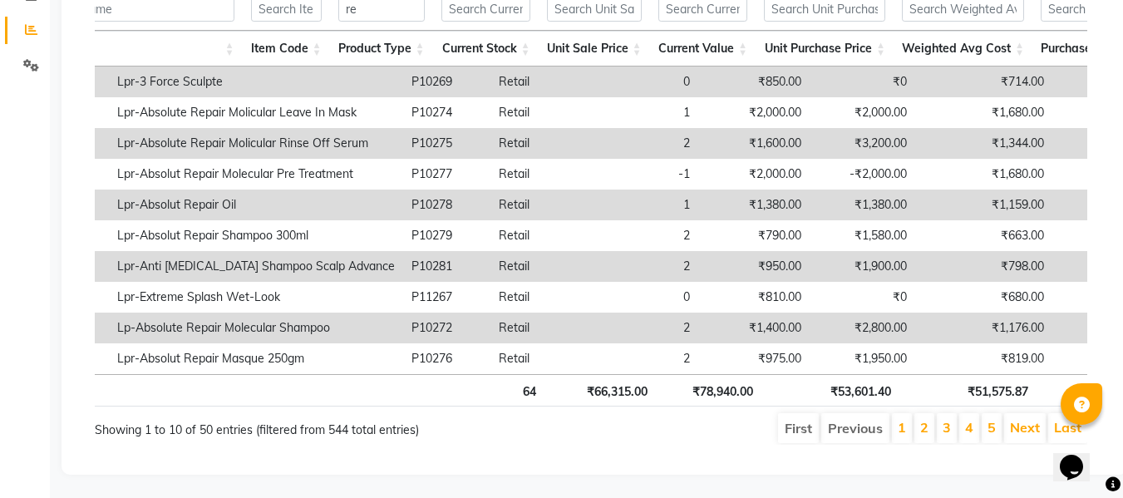
scroll to position [0, 580]
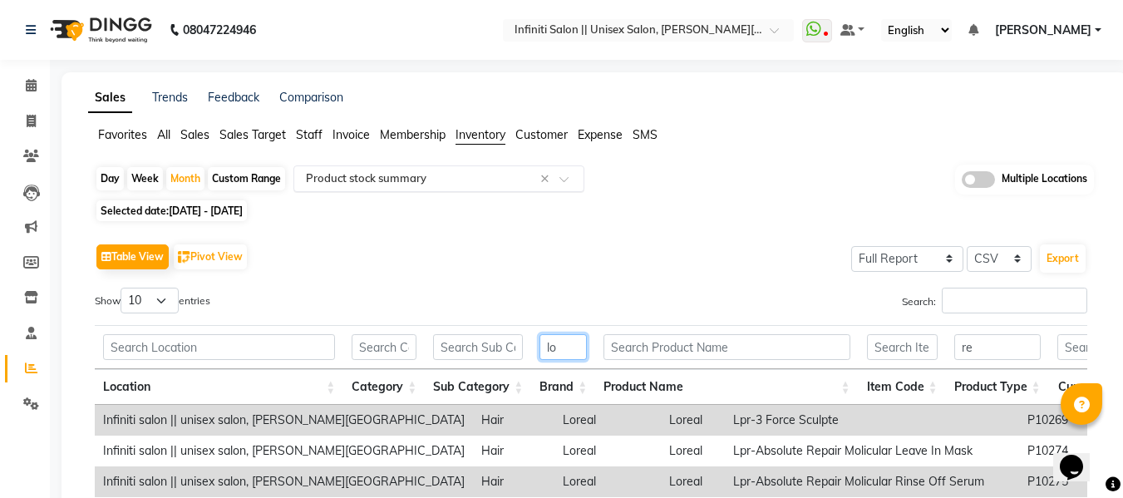
type input "lo"
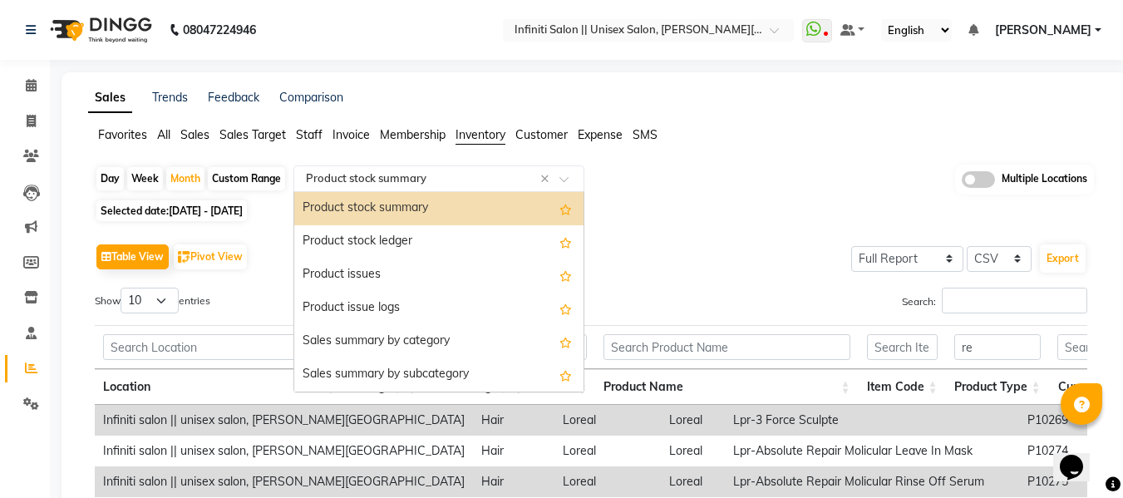
click at [331, 178] on input "text" at bounding box center [422, 178] width 239 height 17
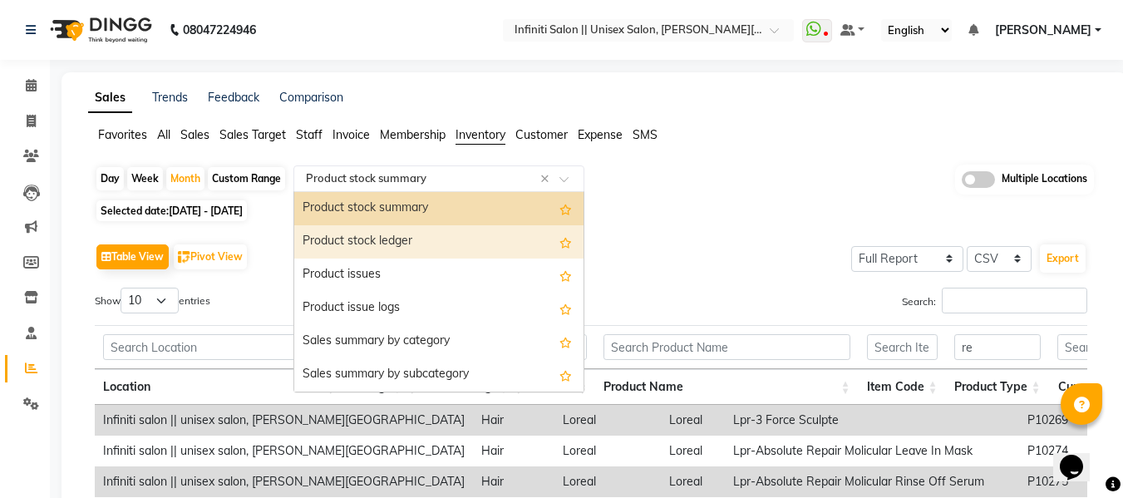
click at [335, 233] on div "Product stock ledger" at bounding box center [438, 241] width 289 height 33
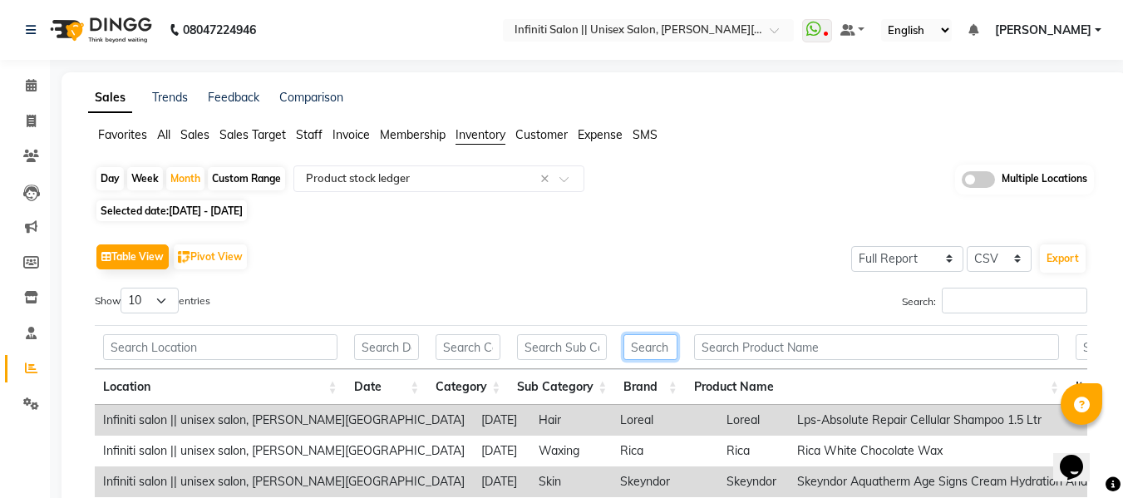
click at [647, 348] on input "text" at bounding box center [649, 347] width 53 height 26
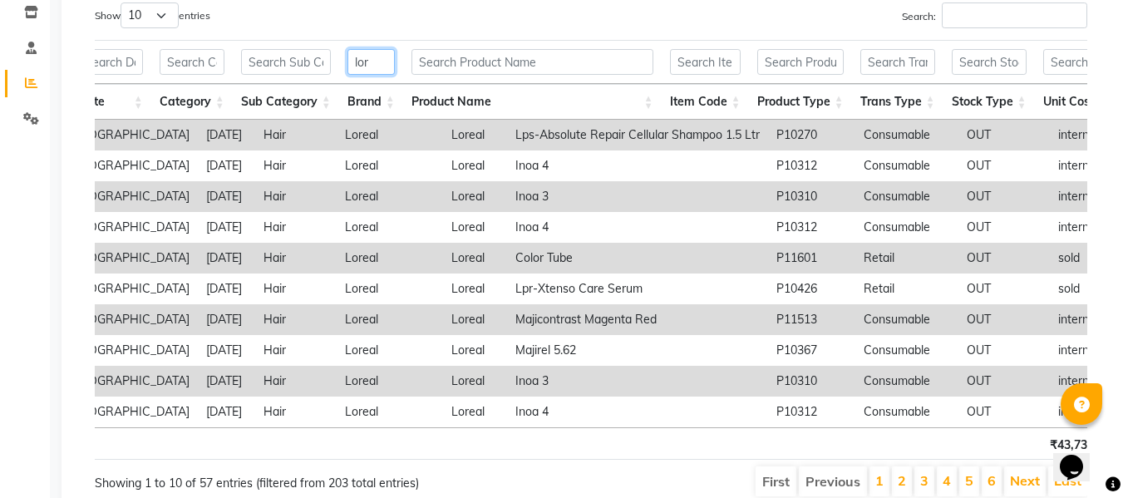
type input "lor"
click at [800, 55] on input "text" at bounding box center [800, 62] width 86 height 26
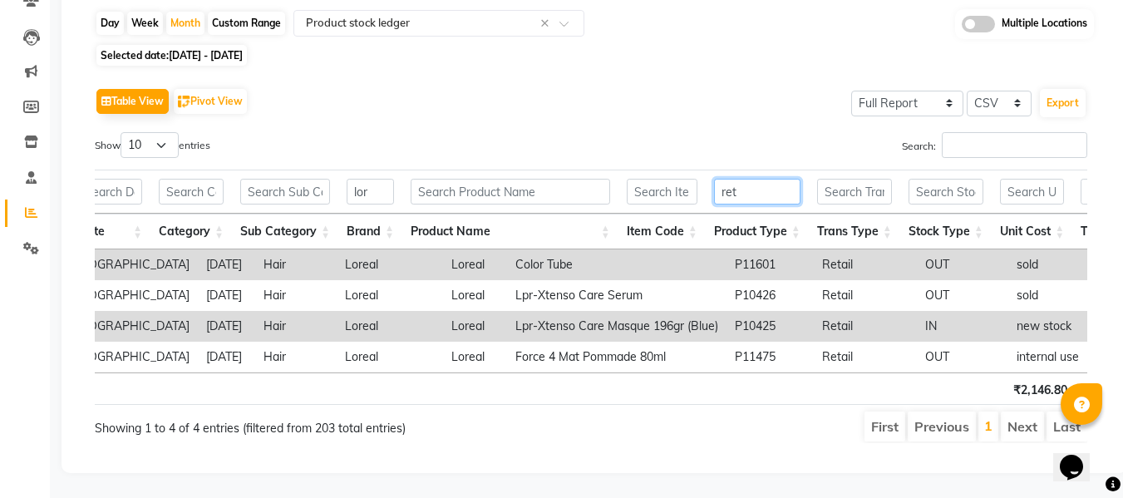
type input "ret"
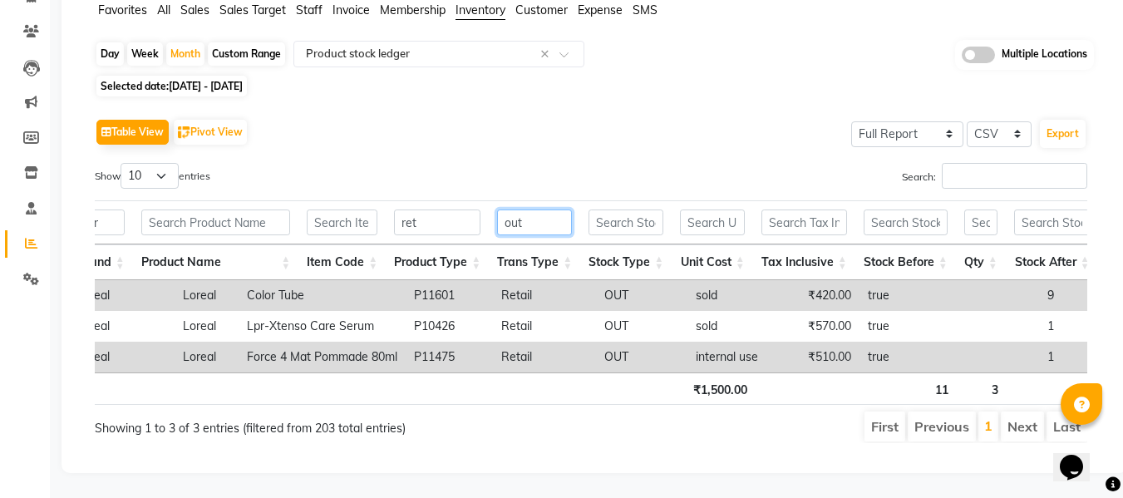
type input "out"
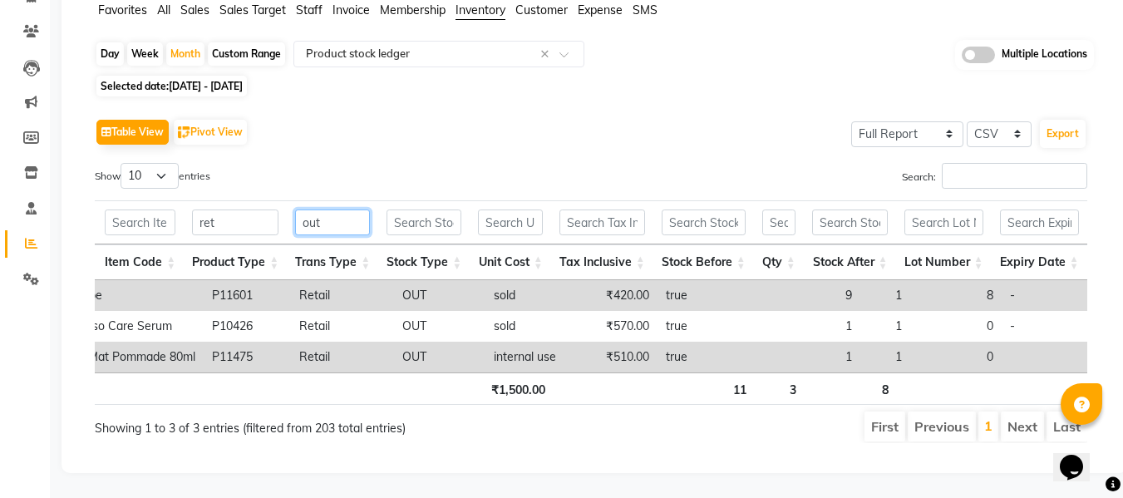
scroll to position [0, 386]
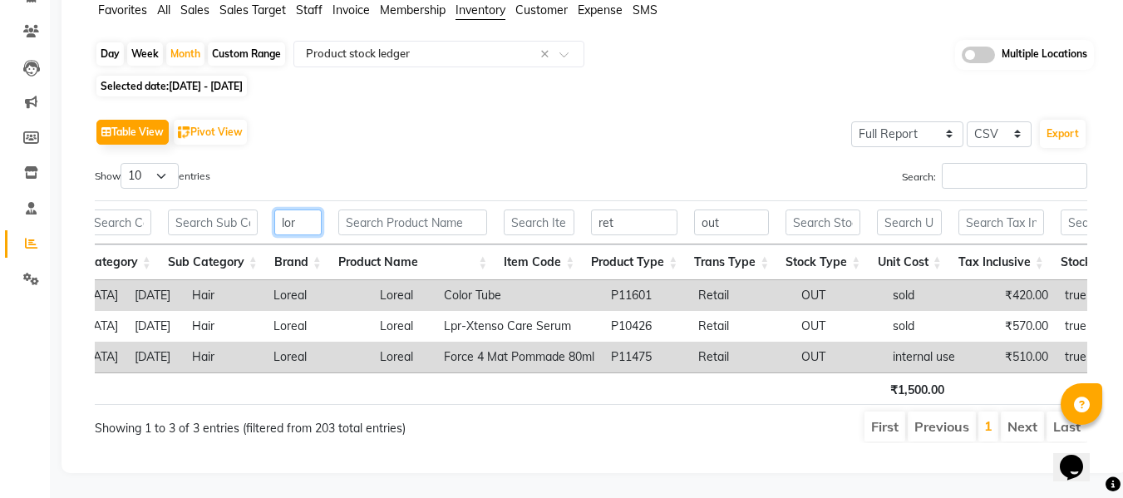
click at [308, 209] on input "lor" at bounding box center [297, 222] width 47 height 26
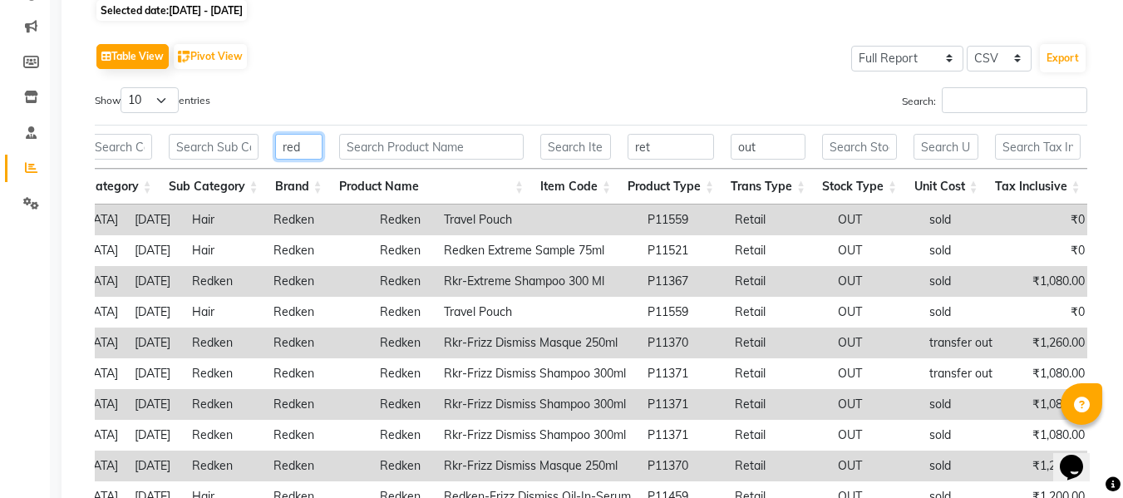
type input "red"
click at [879, 148] on input "text" at bounding box center [859, 147] width 75 height 26
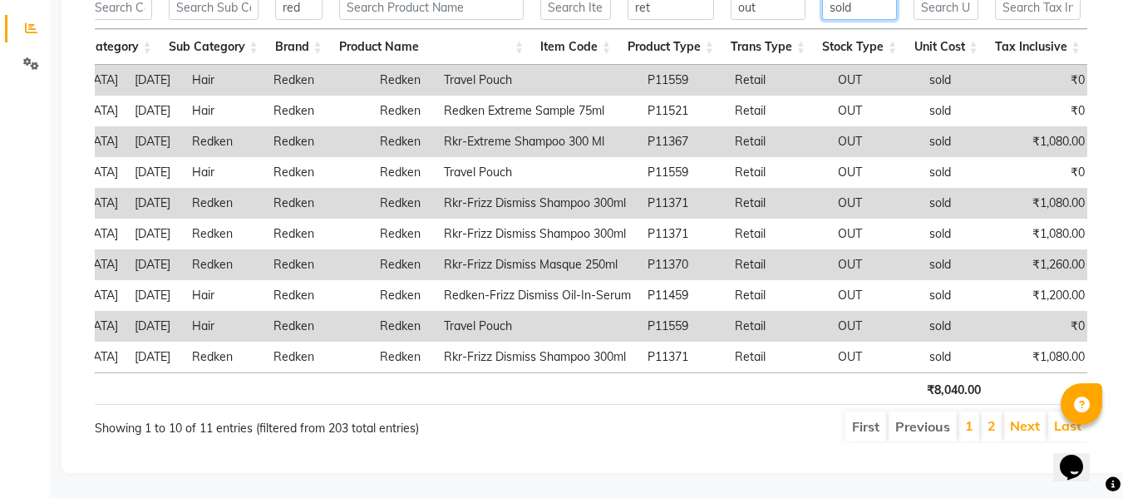
type input "sold"
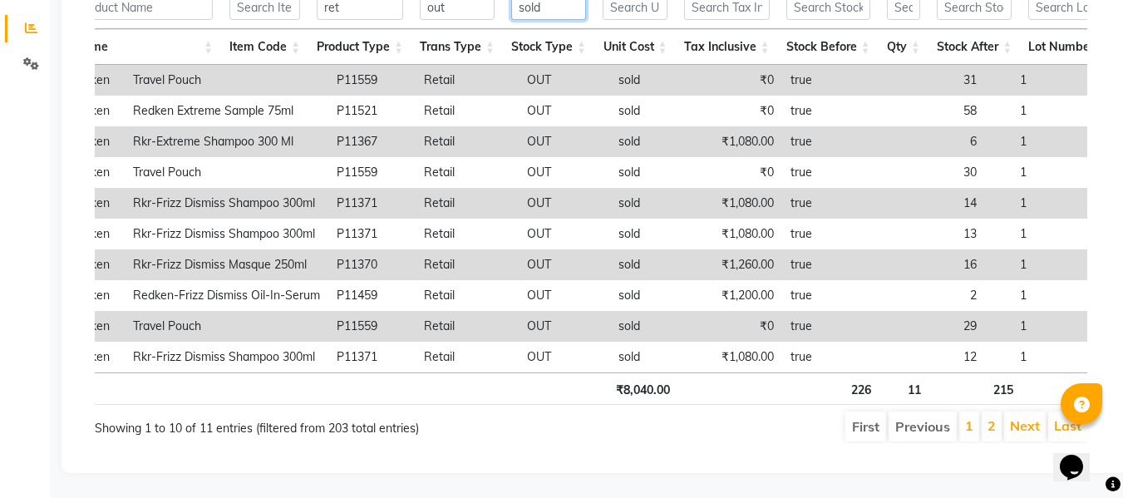
scroll to position [196, 0]
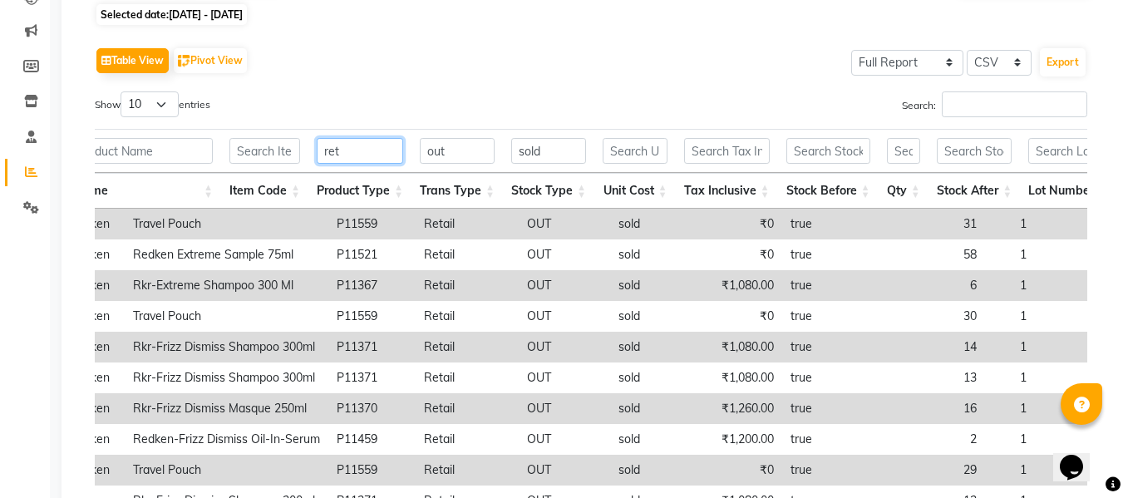
click at [383, 155] on input "ret" at bounding box center [360, 151] width 86 height 26
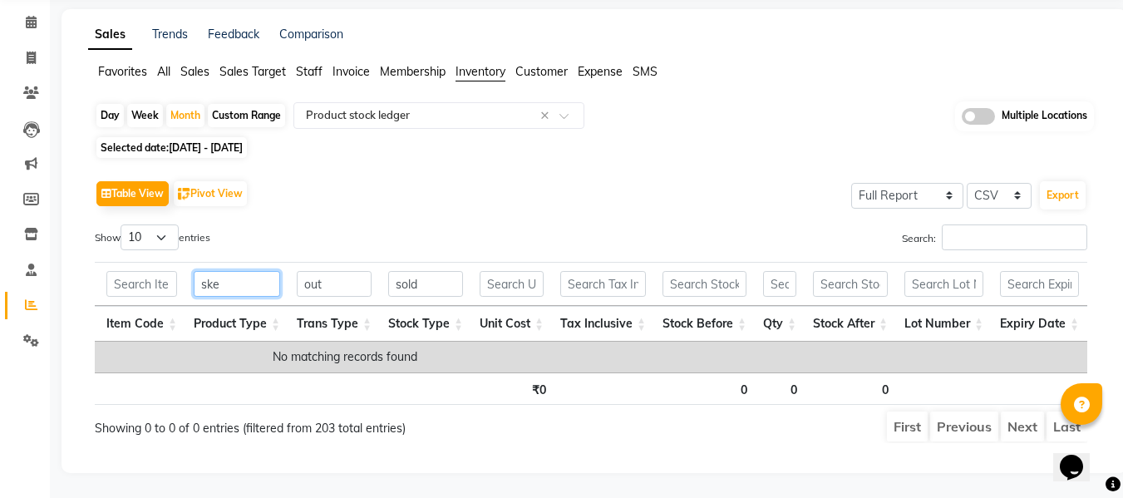
scroll to position [0, 485]
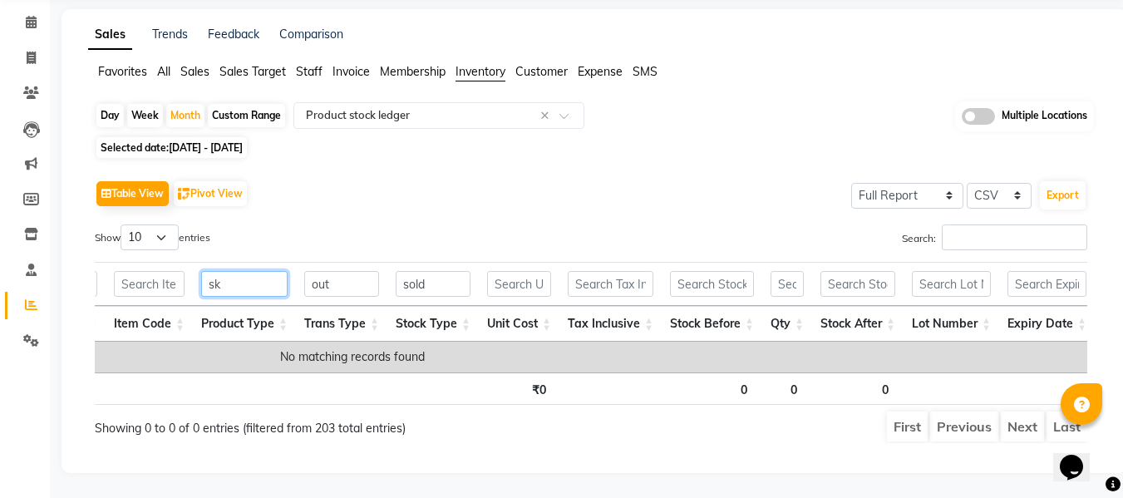
type input "s"
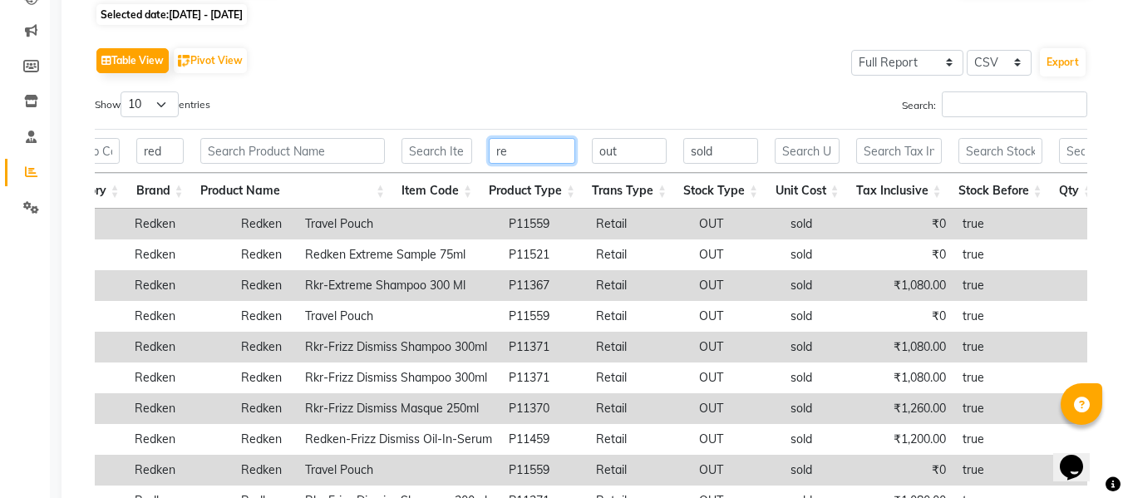
type input "ret"
click at [170, 143] on input "red" at bounding box center [159, 151] width 47 height 26
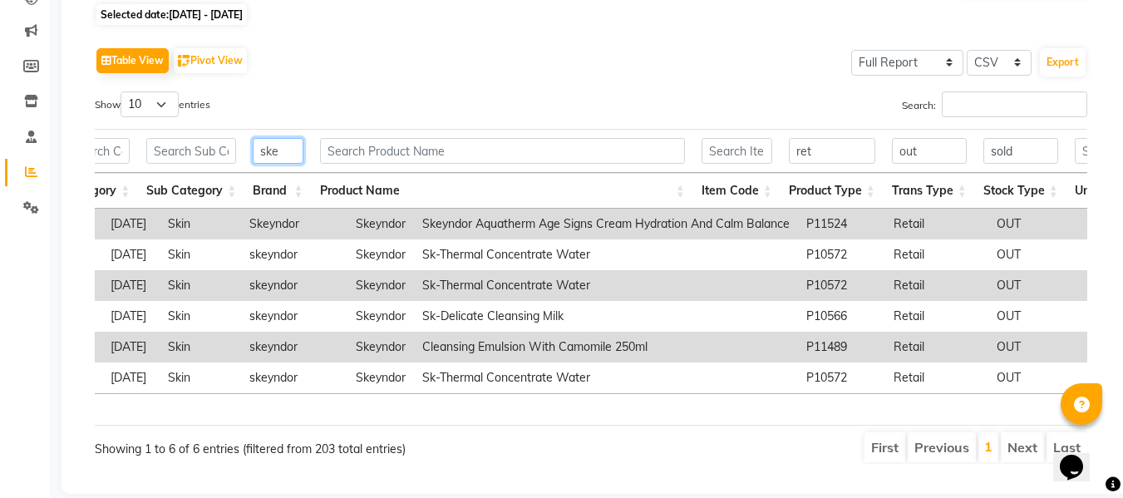
scroll to position [0, 348]
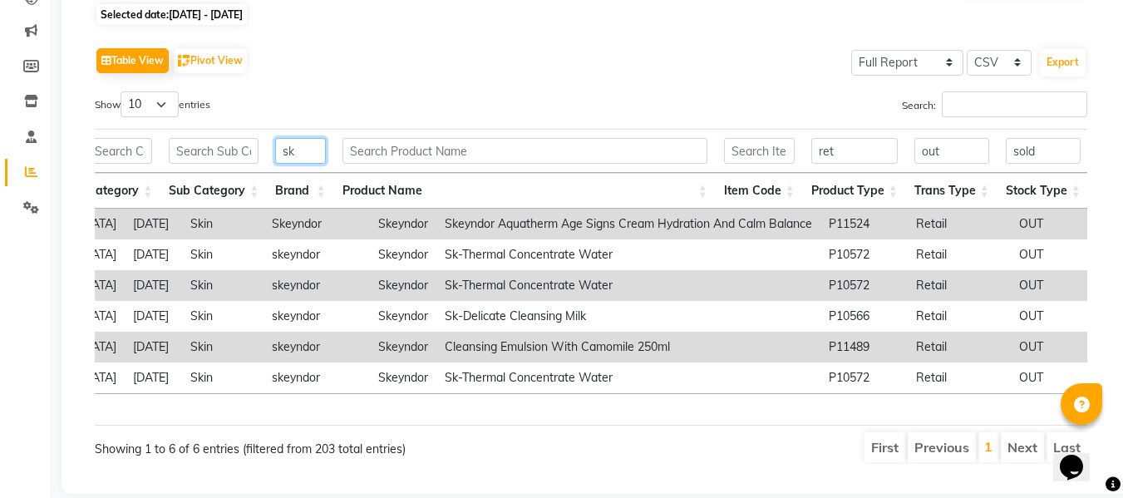
type input "s"
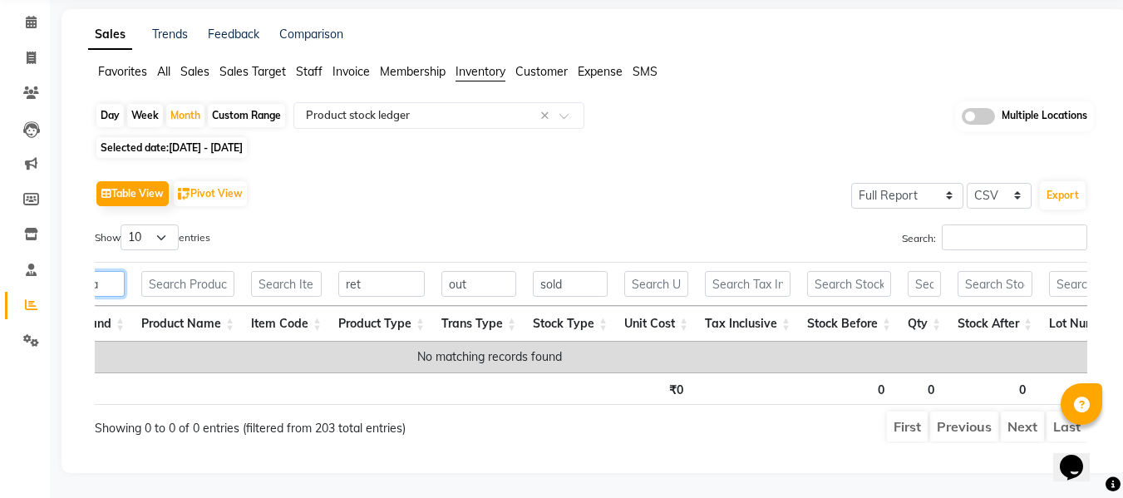
scroll to position [88, 0]
type input "h"
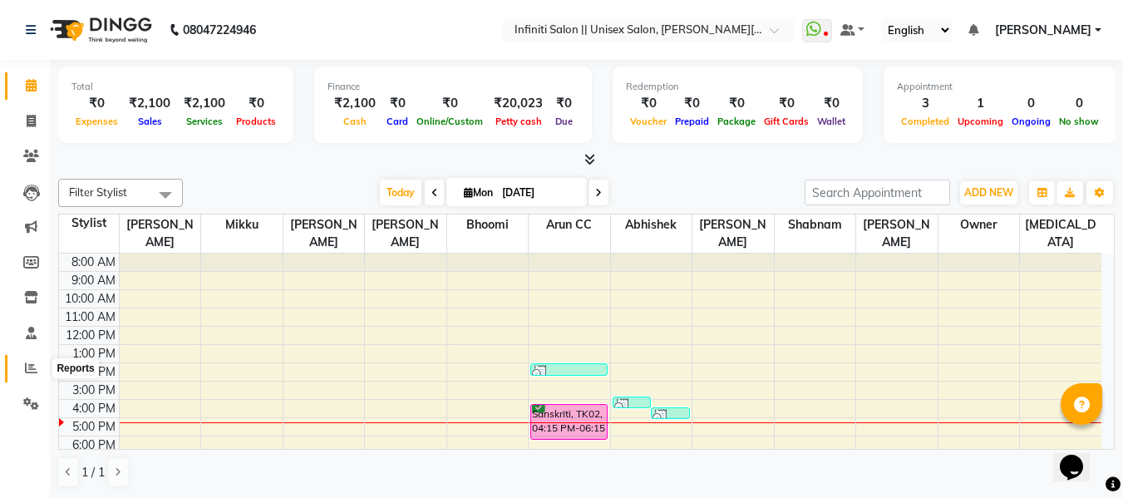
click at [27, 366] on icon at bounding box center [31, 368] width 12 height 12
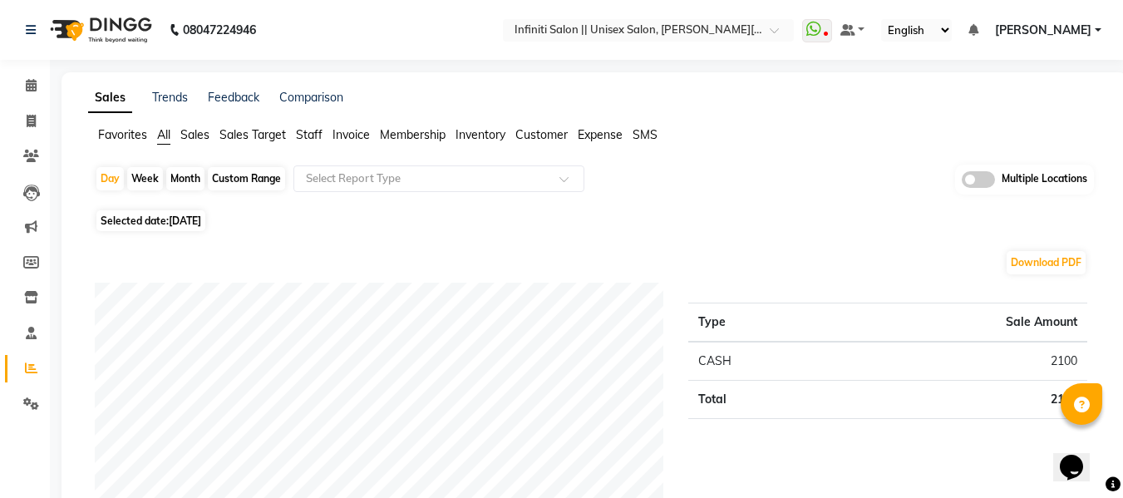
click at [196, 134] on span "Sales" at bounding box center [194, 134] width 29 height 15
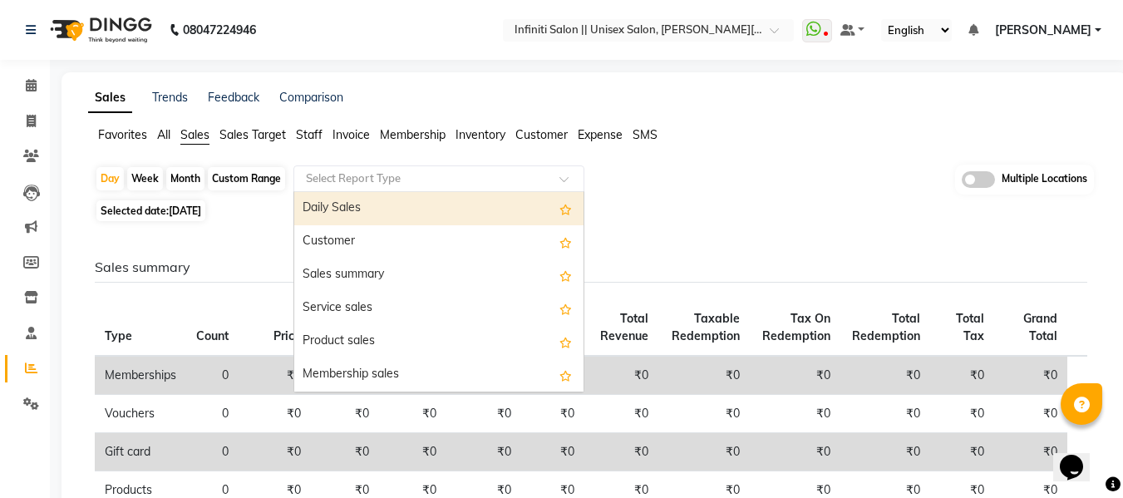
click at [347, 176] on input "text" at bounding box center [422, 178] width 239 height 17
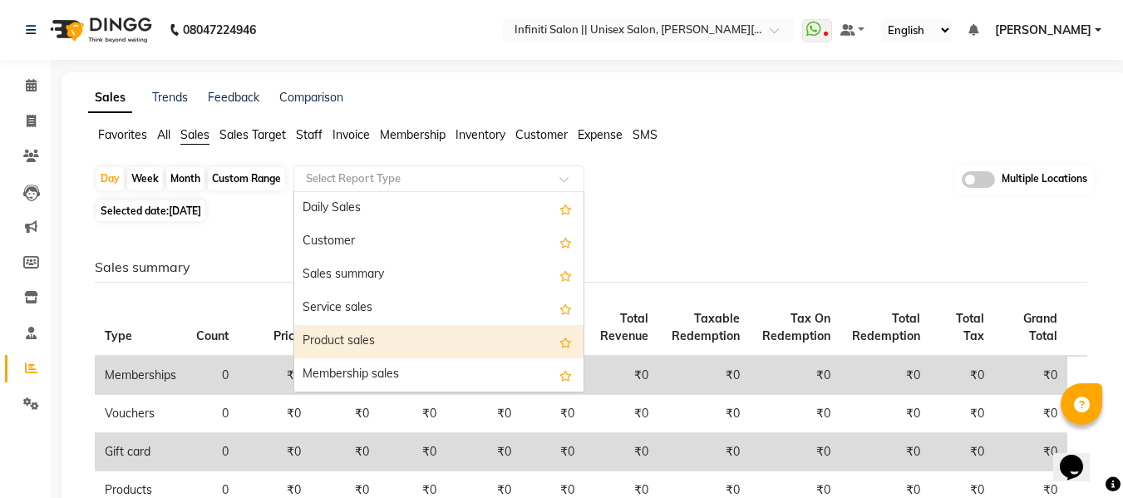
click at [375, 339] on div "Product sales" at bounding box center [438, 341] width 289 height 33
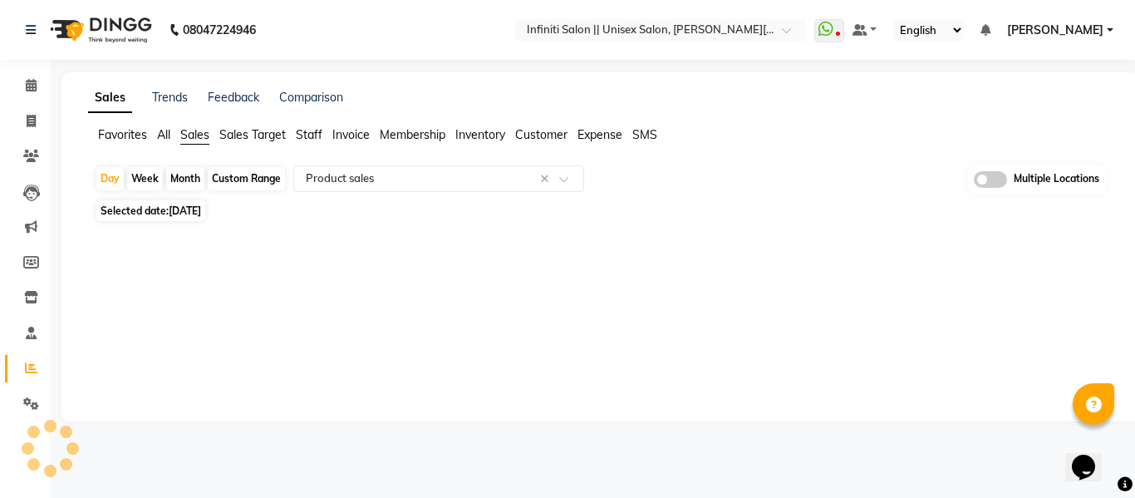
click at [239, 179] on div "Custom Range" at bounding box center [246, 178] width 77 height 23
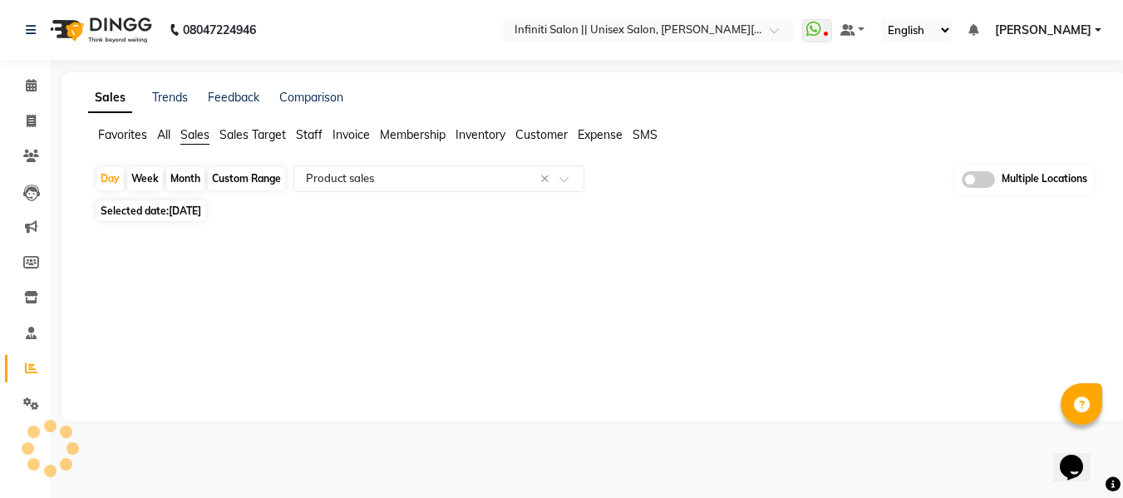
select select "9"
select select "2025"
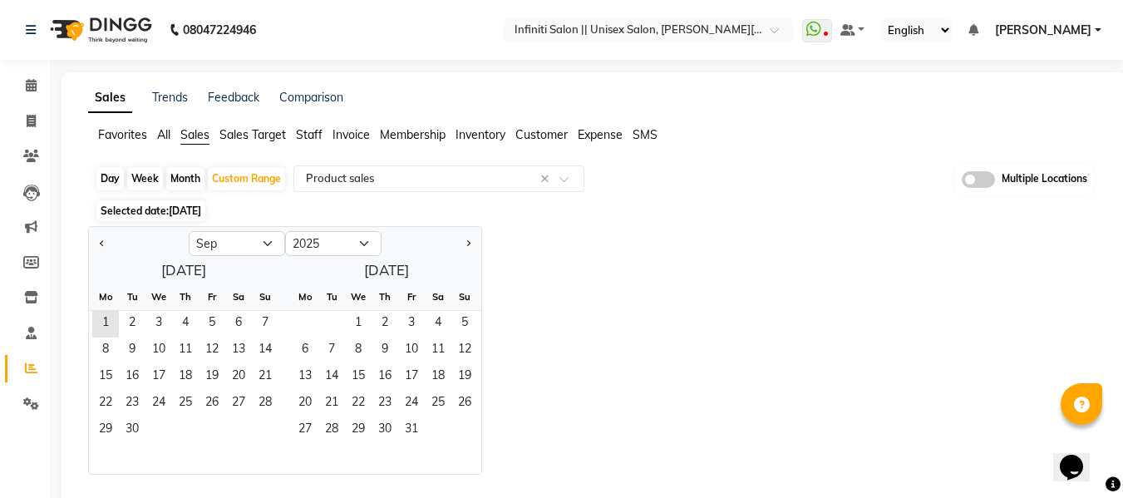
click at [182, 178] on div "Month" at bounding box center [185, 178] width 38 height 23
select select "9"
select select "2025"
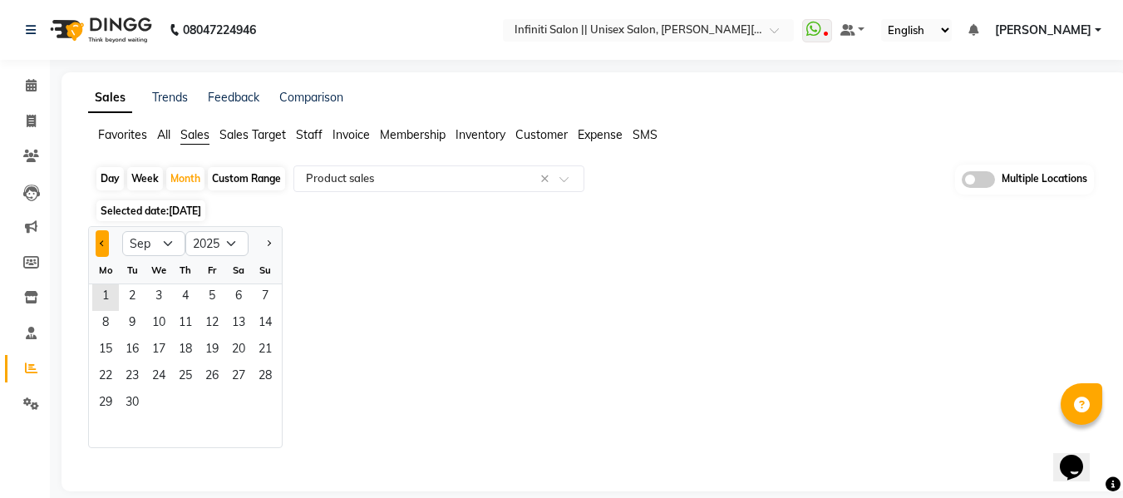
click at [101, 241] on span "Previous month" at bounding box center [103, 242] width 6 height 6
select select "8"
click at [208, 303] on span "1" at bounding box center [212, 297] width 27 height 27
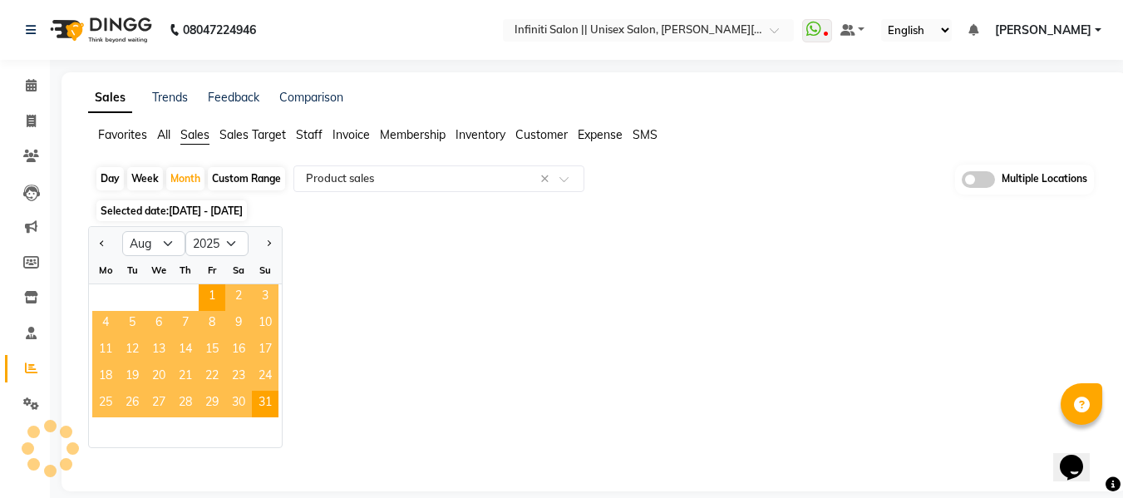
select select "full_report"
select select "csv"
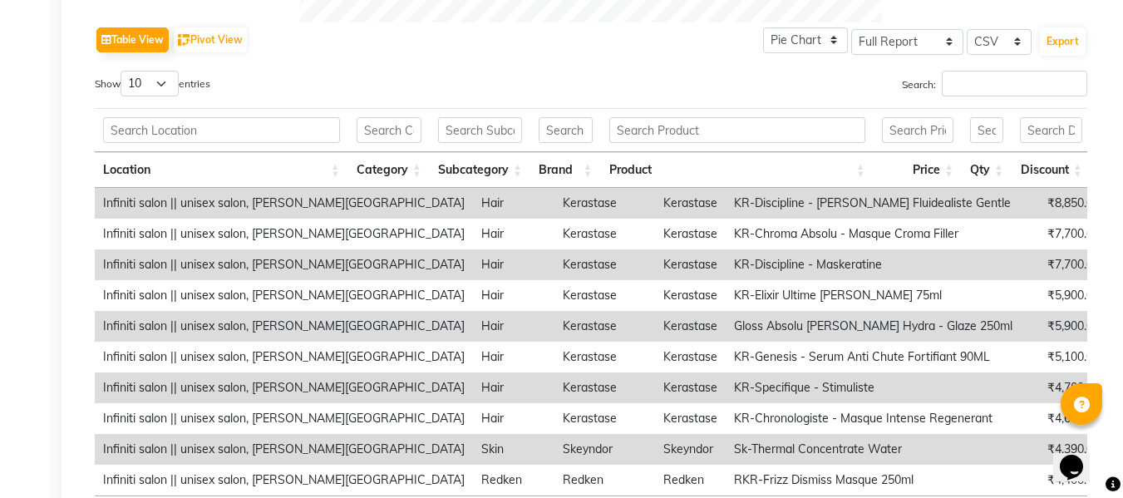
scroll to position [831, 0]
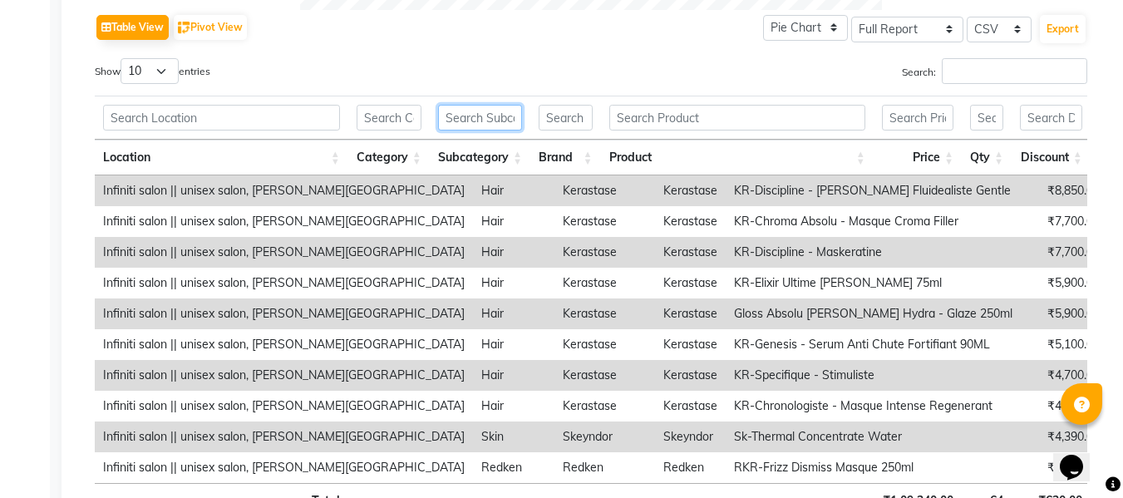
click at [471, 121] on input "text" at bounding box center [480, 118] width 84 height 26
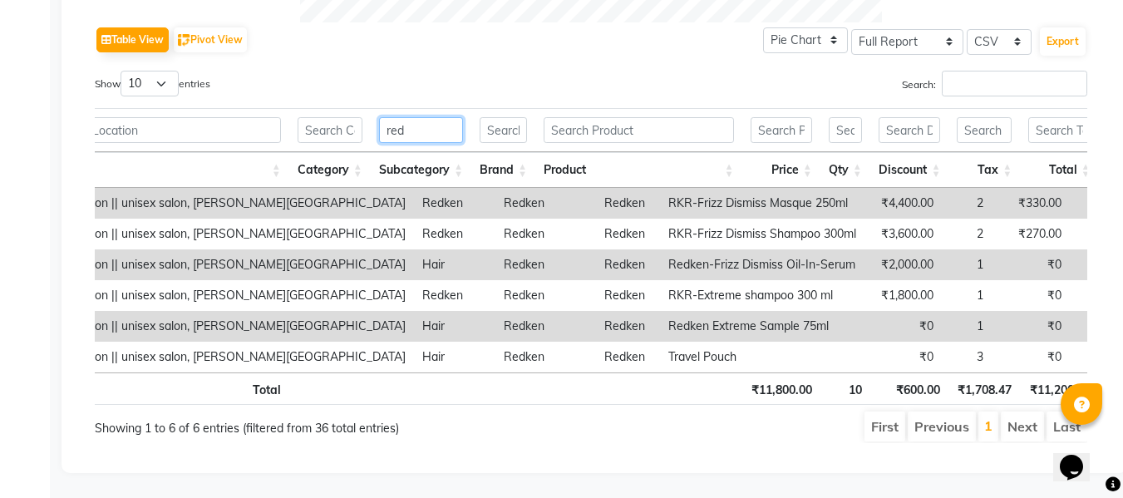
scroll to position [0, 71]
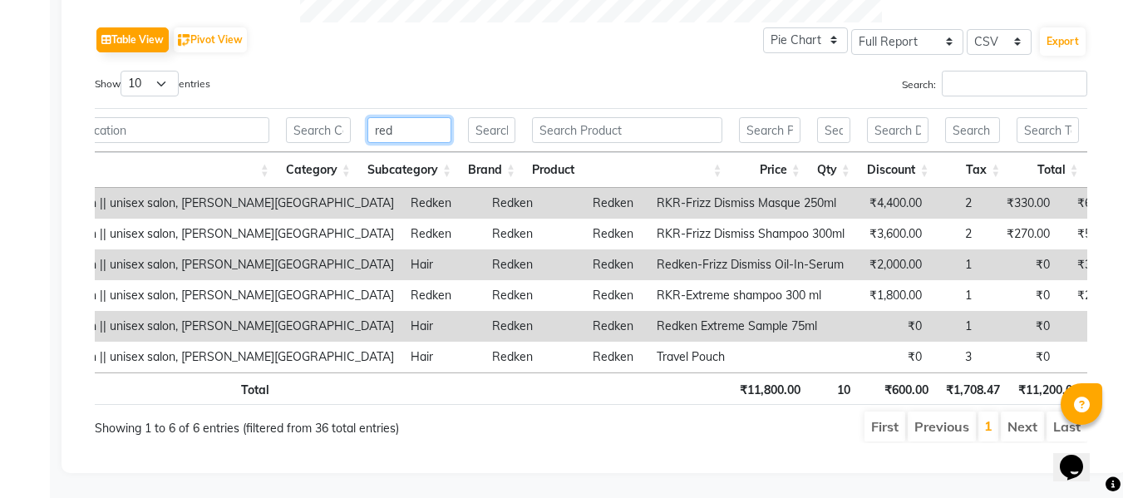
click at [419, 117] on input "red" at bounding box center [409, 130] width 84 height 26
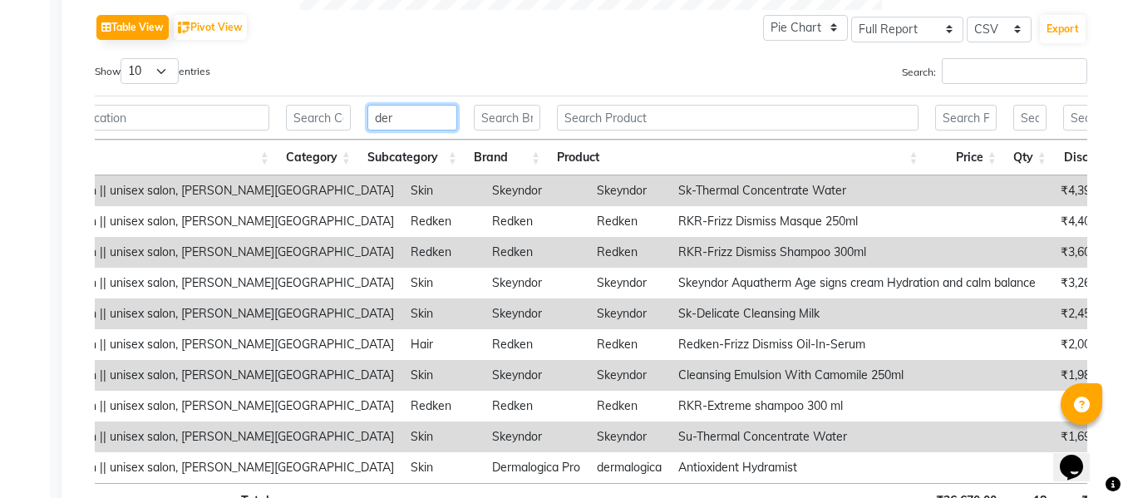
scroll to position [0, 2]
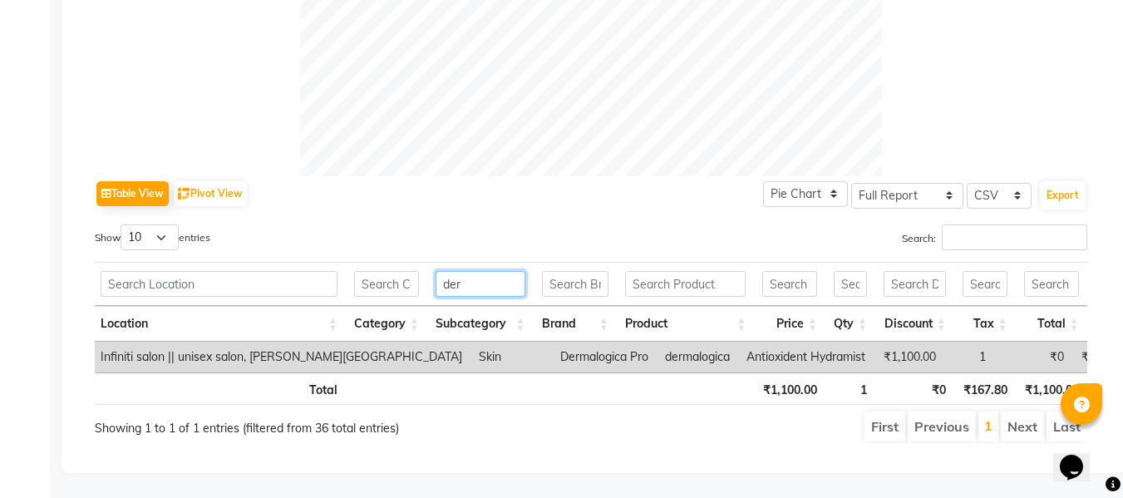
click at [473, 271] on input "der" at bounding box center [481, 284] width 90 height 26
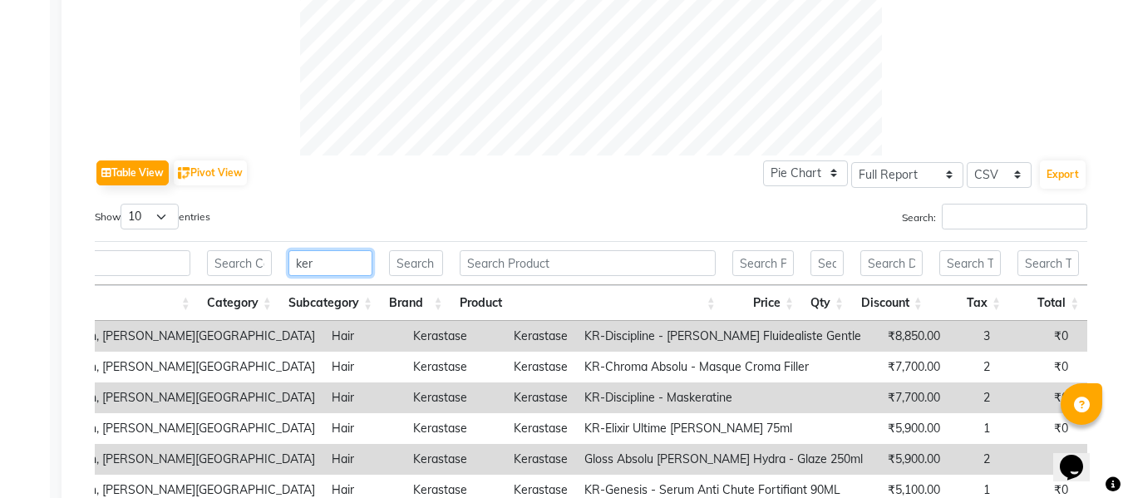
scroll to position [673, 0]
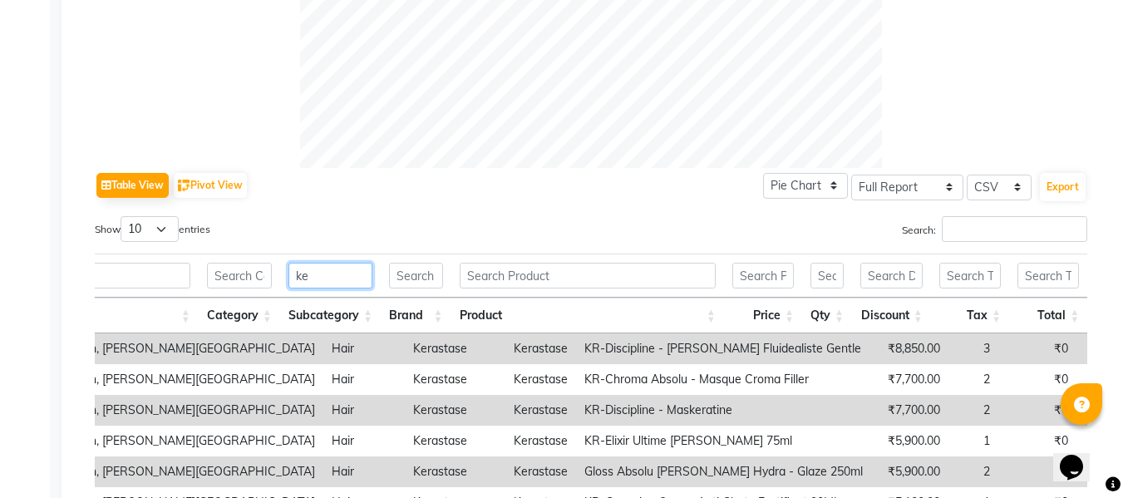
type input "k"
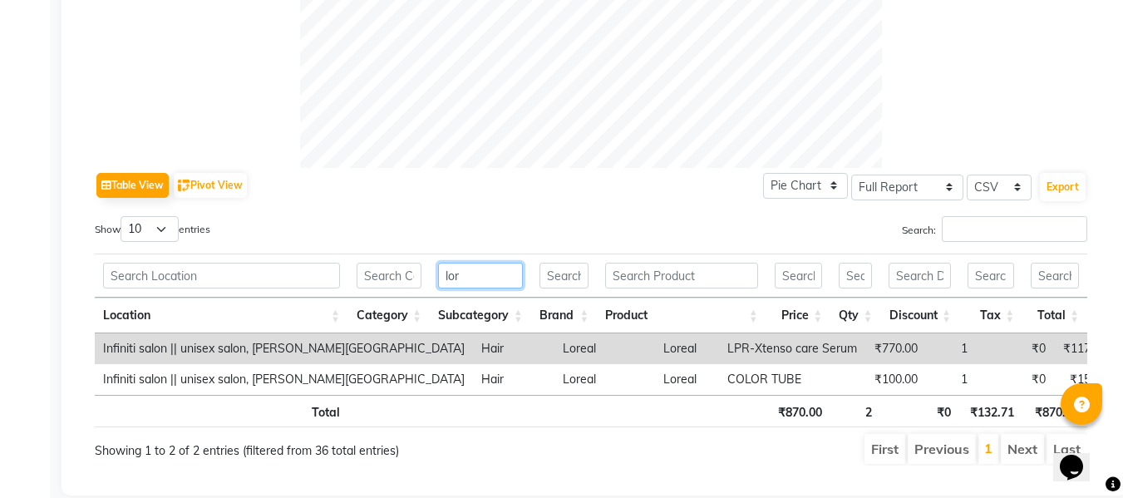
scroll to position [0, 12]
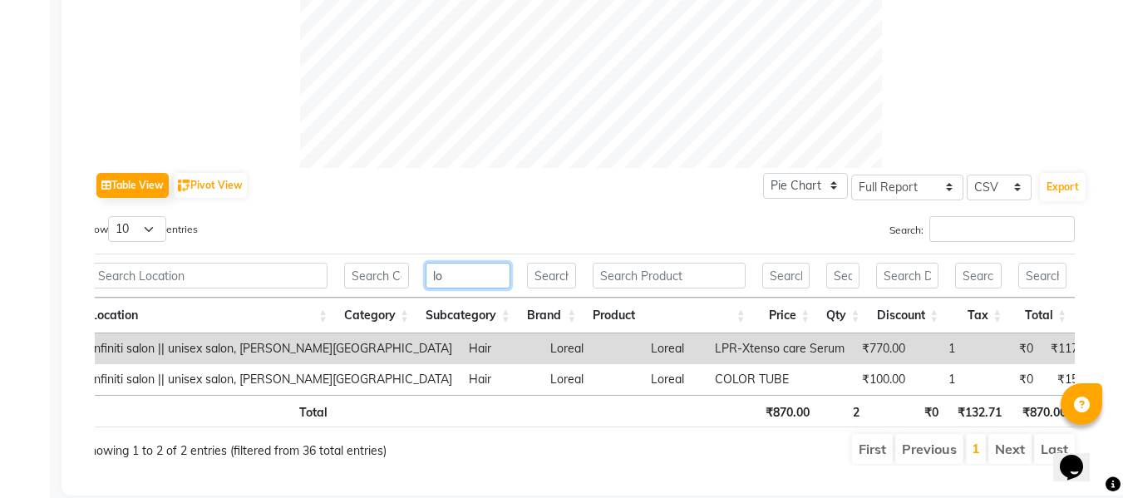
type input "l"
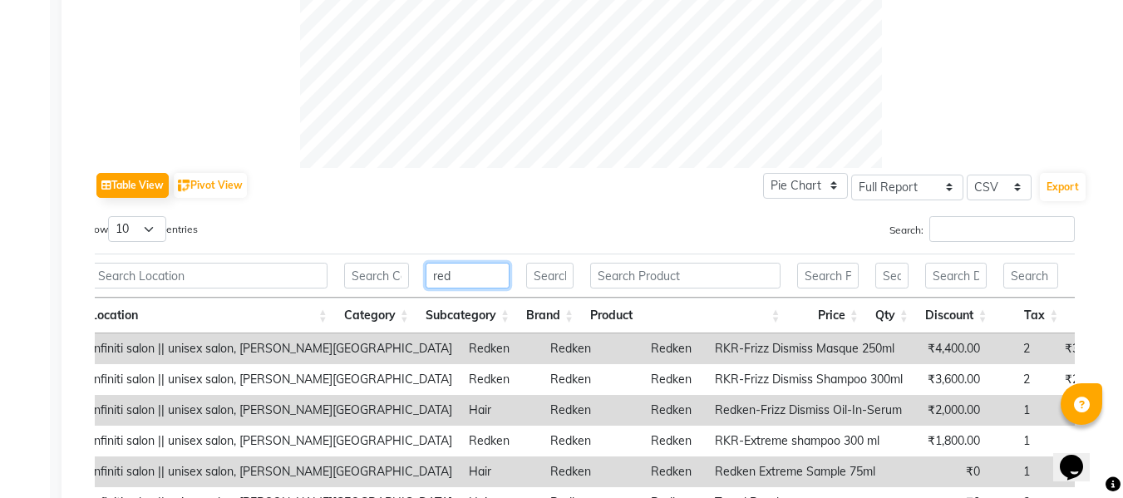
scroll to position [844, 0]
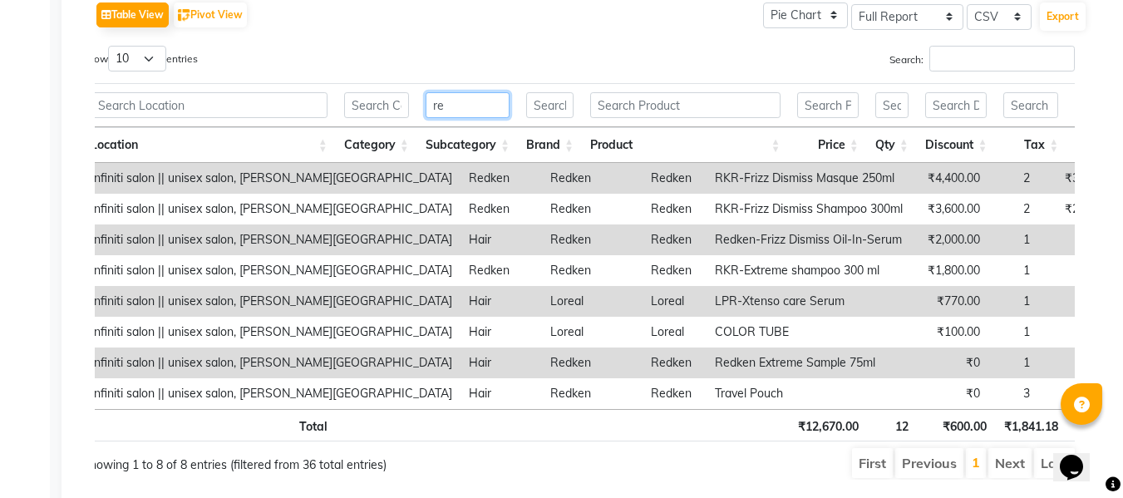
type input "r"
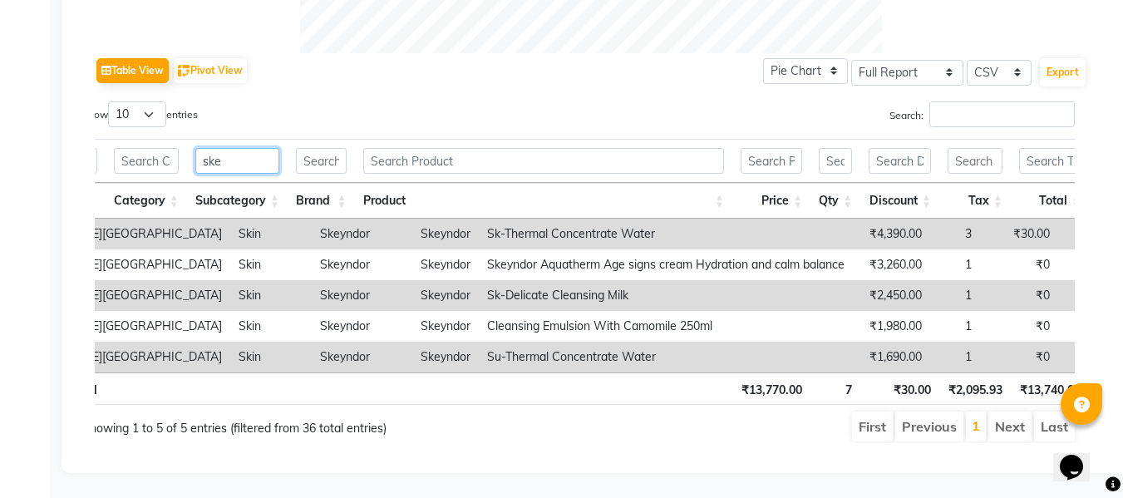
scroll to position [0, 244]
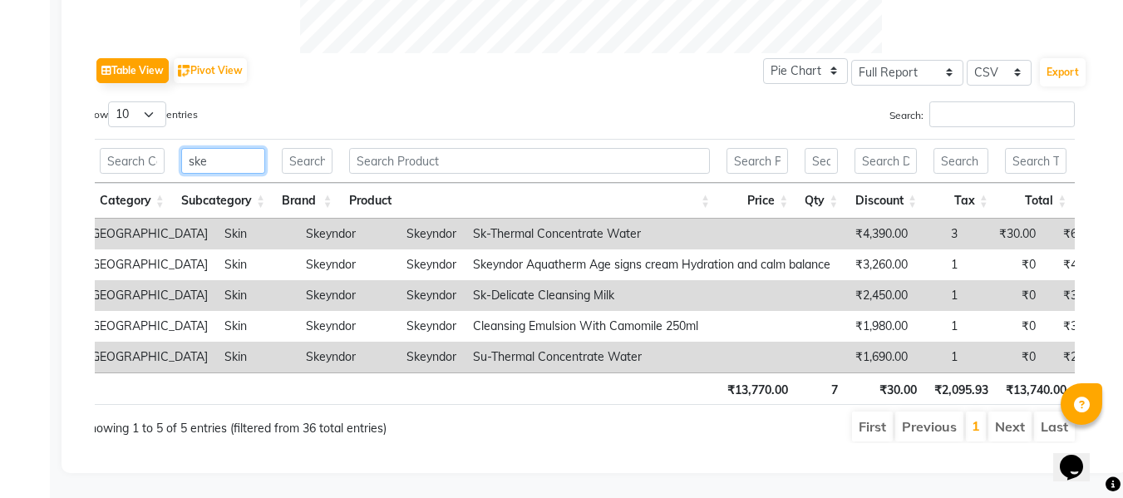
click at [231, 148] on input "ske" at bounding box center [223, 161] width 84 height 26
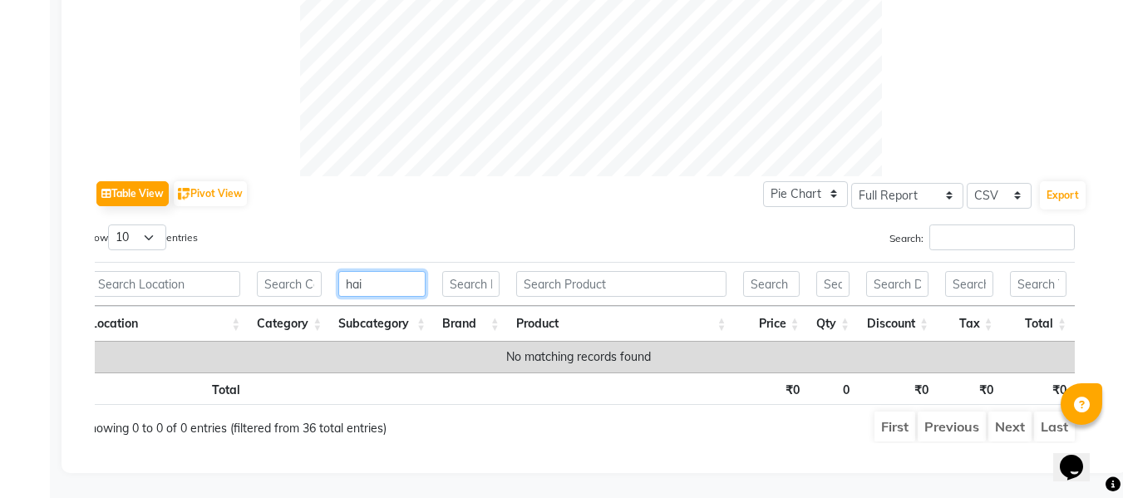
scroll to position [0, 0]
type input "h"
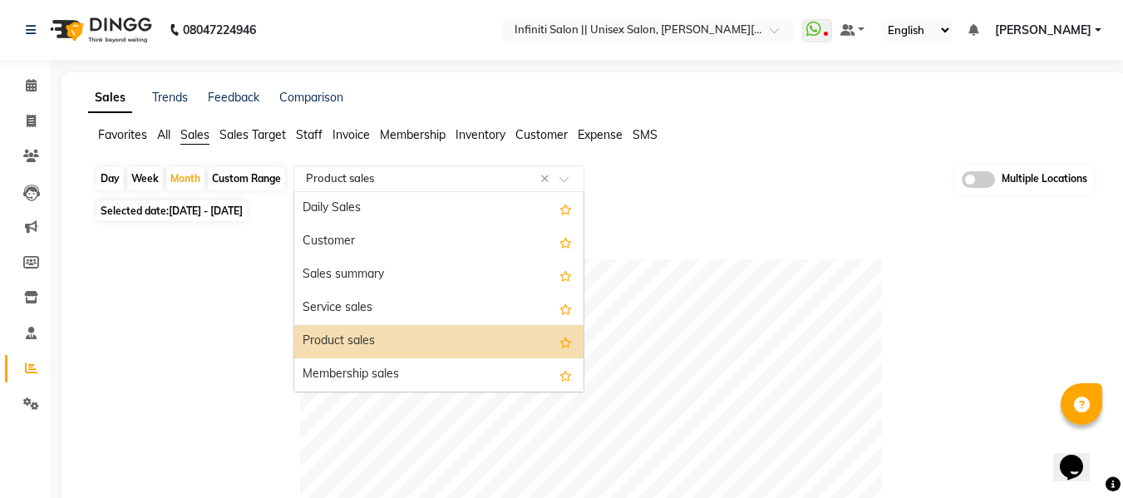
click at [327, 175] on input "text" at bounding box center [422, 178] width 239 height 17
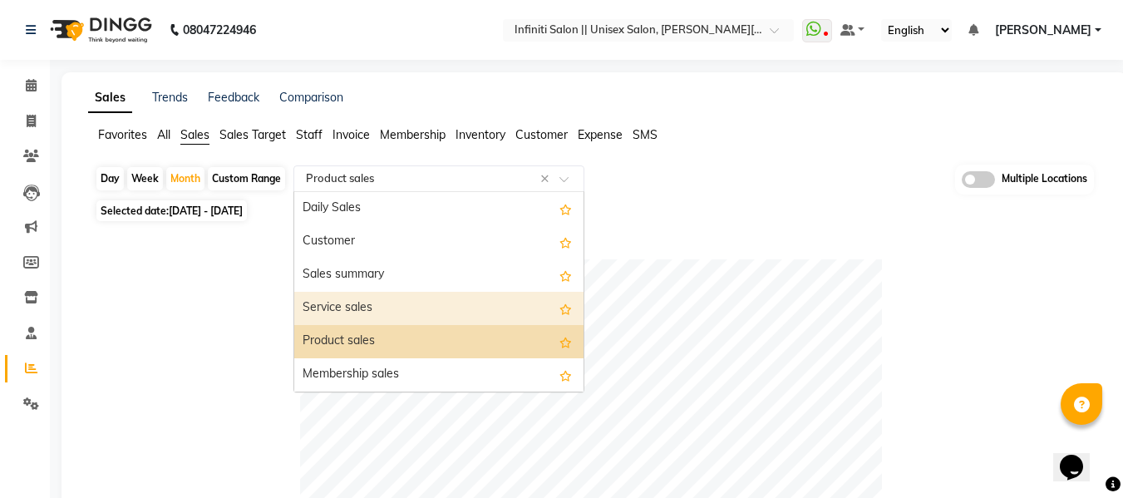
click at [341, 305] on div "Service sales" at bounding box center [438, 308] width 289 height 33
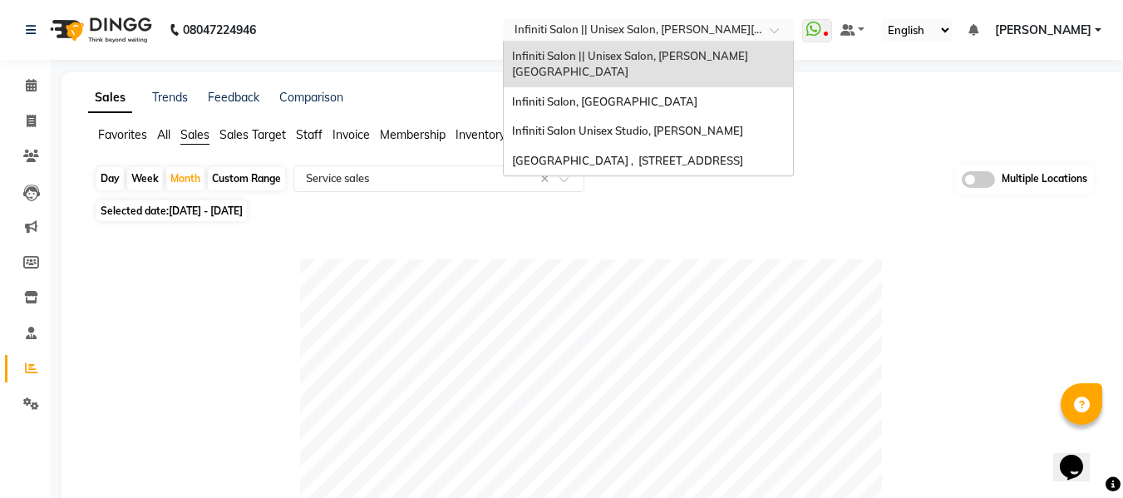
click at [729, 31] on input "text" at bounding box center [631, 31] width 241 height 17
click at [624, 124] on span "Infiniti Salon Unisex Studio, [PERSON_NAME]" at bounding box center [627, 130] width 231 height 13
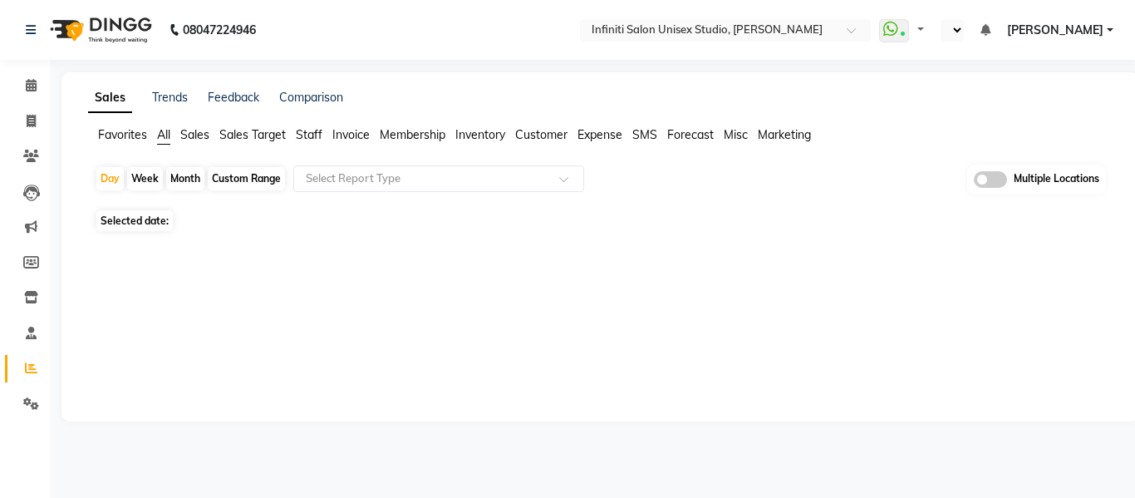
select select "en"
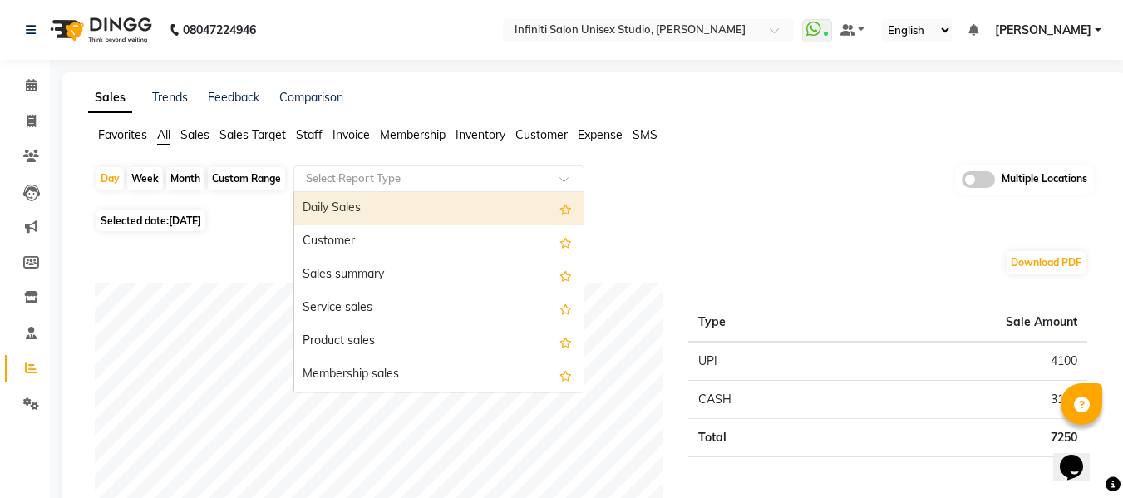
click at [411, 184] on input "text" at bounding box center [422, 178] width 239 height 17
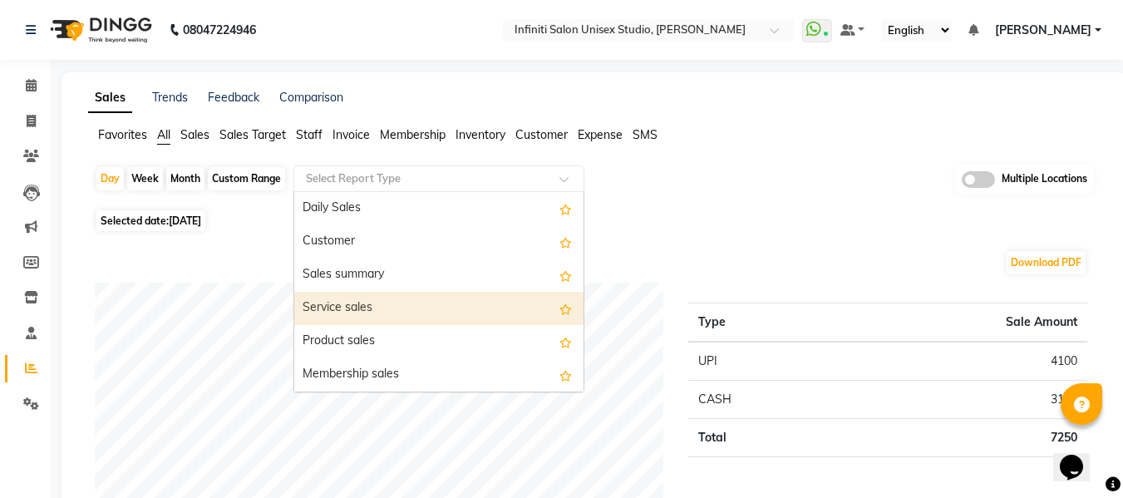
click at [347, 301] on div "Service sales" at bounding box center [438, 308] width 289 height 33
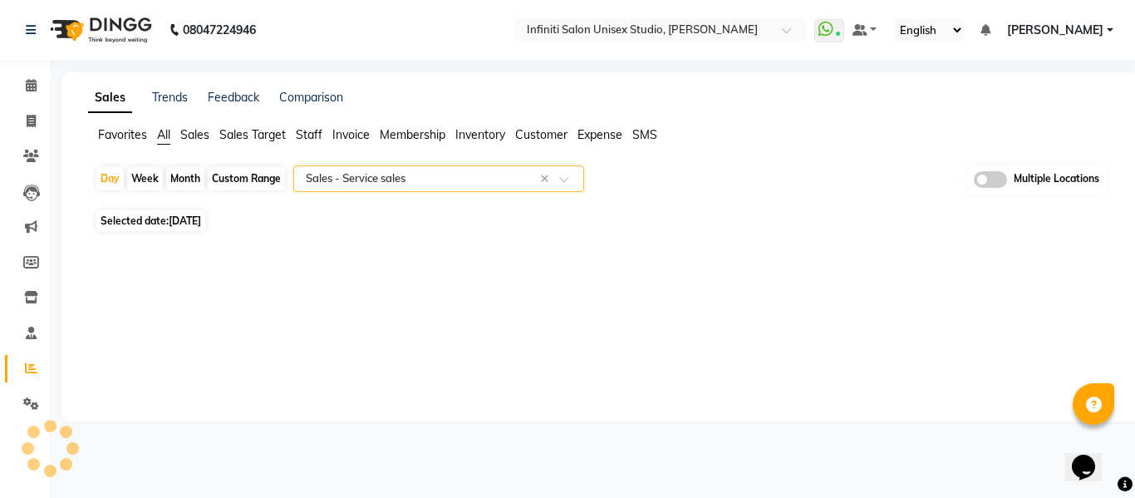
select select "full_report"
select select "csv"
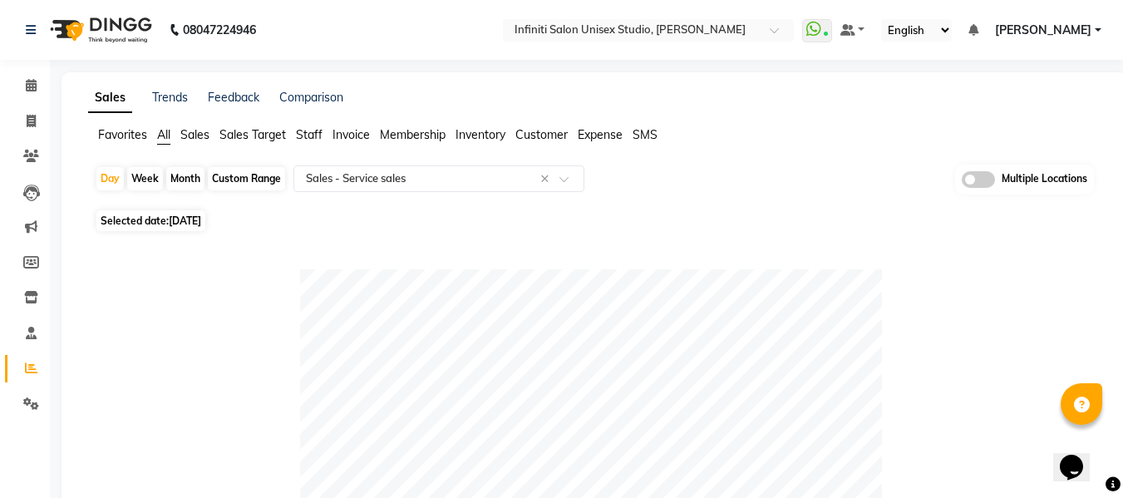
click at [181, 177] on div "Month" at bounding box center [185, 178] width 38 height 23
select select "9"
select select "2025"
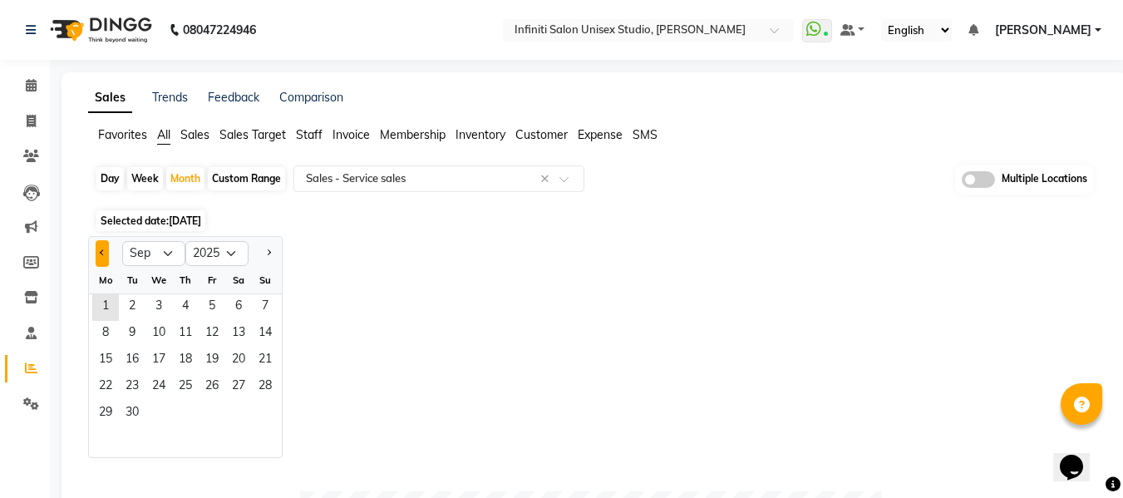
click at [106, 255] on button "Previous month" at bounding box center [102, 253] width 13 height 27
select select "8"
click at [209, 312] on span "1" at bounding box center [212, 307] width 27 height 27
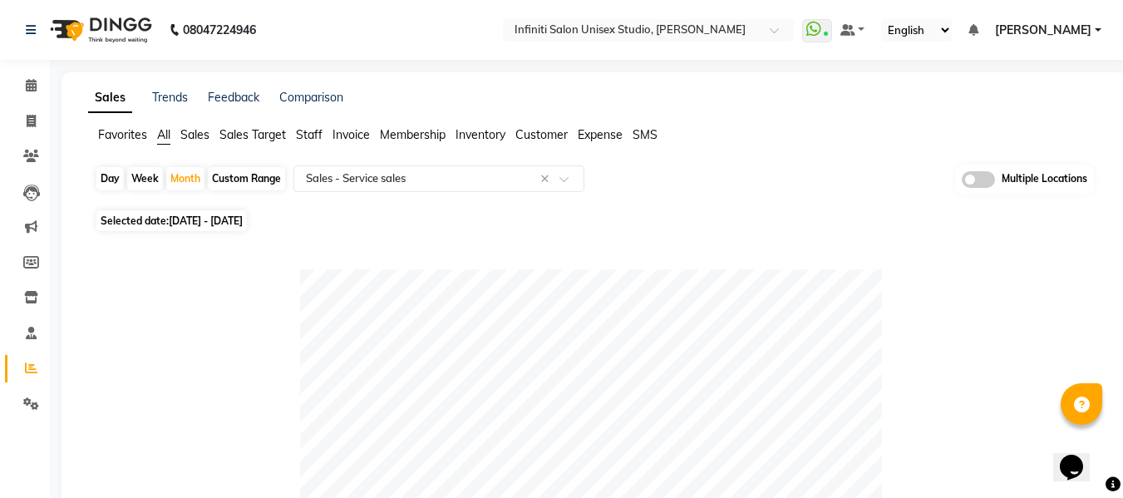
click at [744, 189] on div "Day Week Month Custom Range Select Report Type × Sales - Service sales × Multip…" at bounding box center [594, 185] width 999 height 41
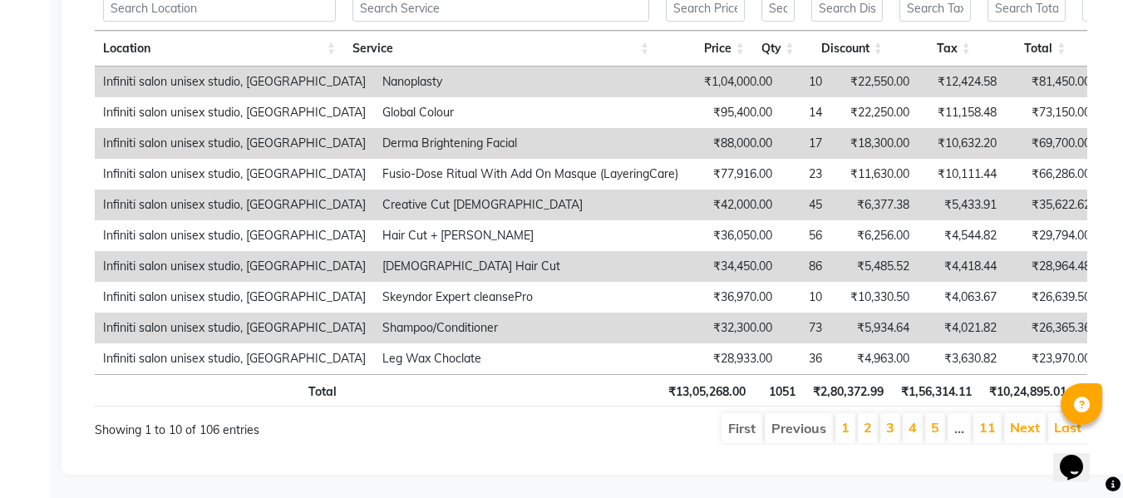
scroll to position [943, 0]
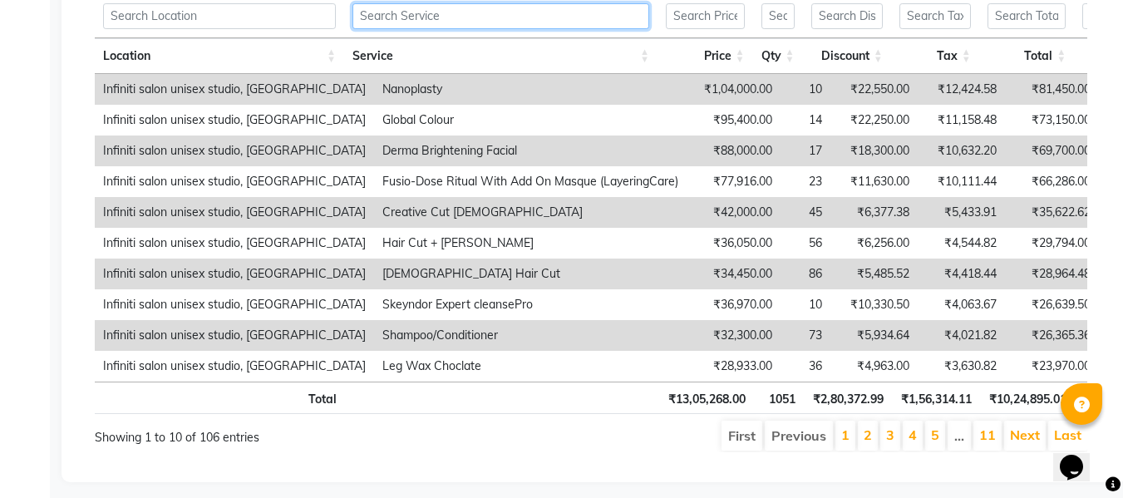
click at [424, 8] on input "text" at bounding box center [500, 16] width 297 height 26
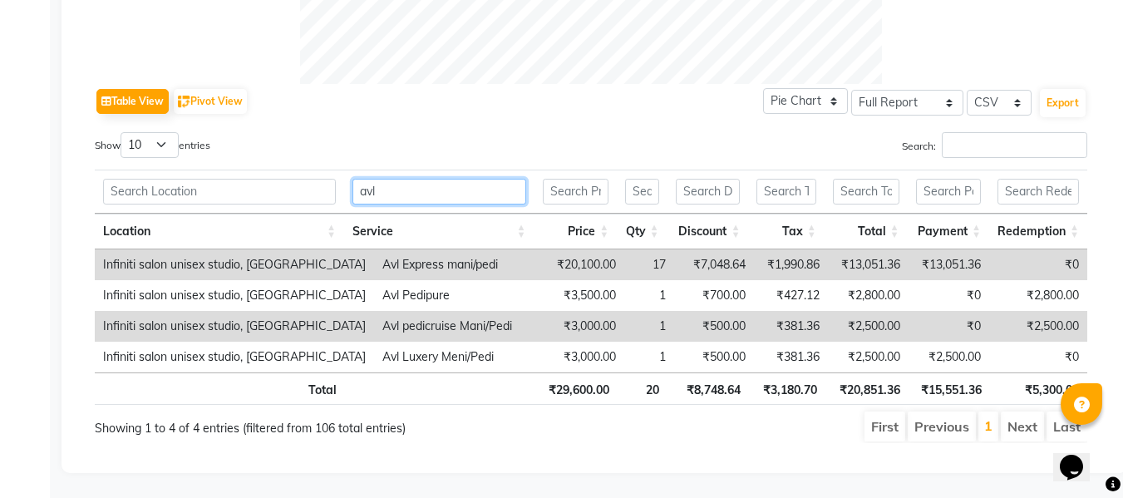
scroll to position [780, 0]
click at [784, 382] on th "₹3,180.70" at bounding box center [787, 388] width 76 height 32
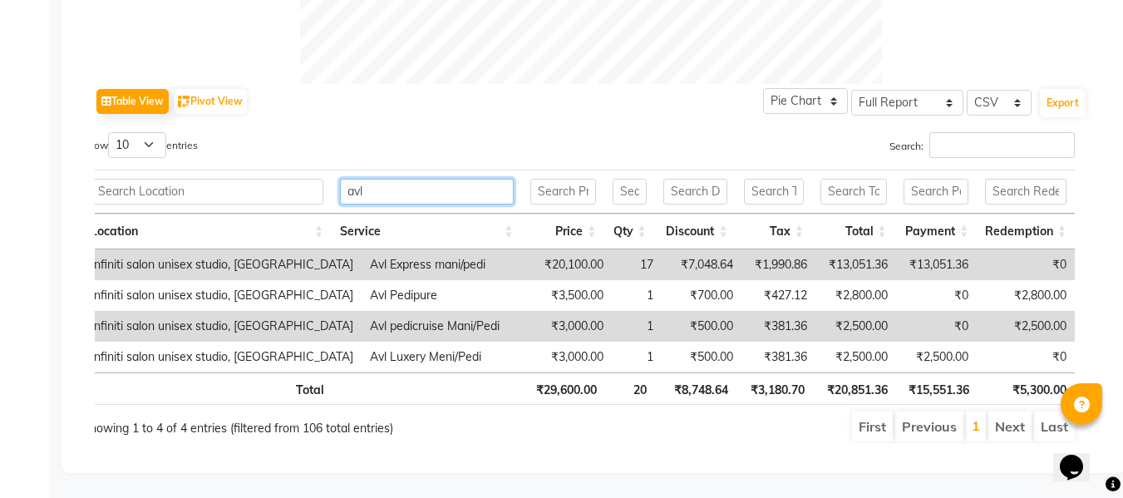
click at [391, 179] on input "avl" at bounding box center [426, 192] width 173 height 26
type input "a"
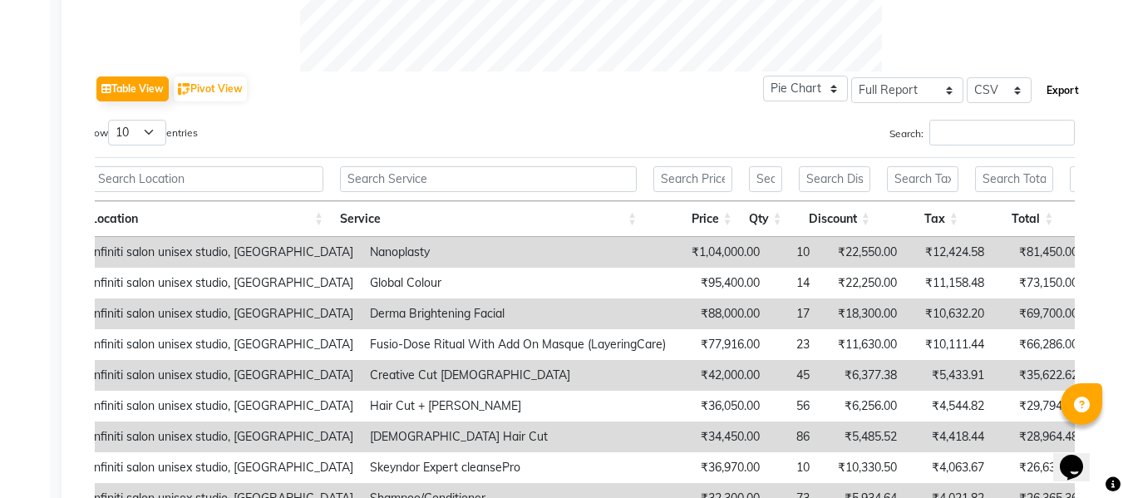
click at [1053, 92] on button "Export" at bounding box center [1063, 90] width 46 height 28
